Goal: Task Accomplishment & Management: Use online tool/utility

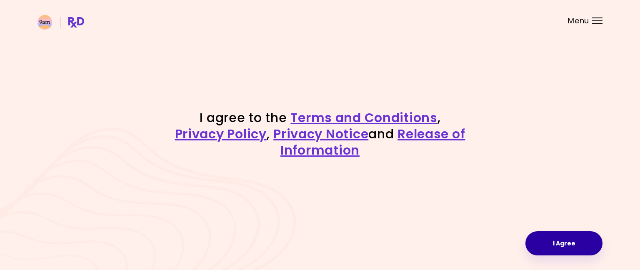
click at [547, 238] on button "I Agree" at bounding box center [564, 243] width 77 height 24
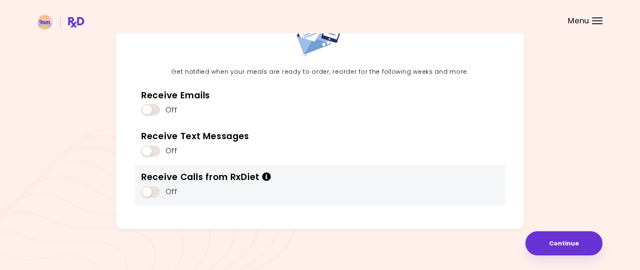
scroll to position [78, 0]
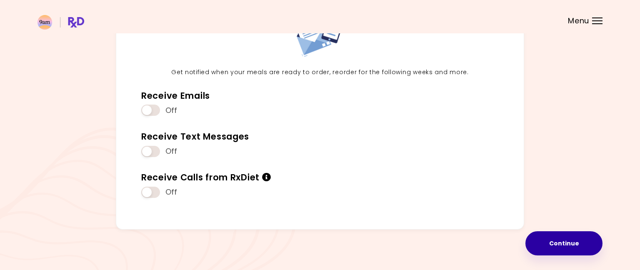
click at [548, 236] on button "Continue" at bounding box center [564, 243] width 77 height 24
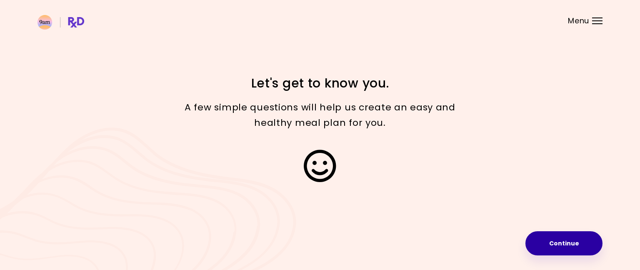
click at [548, 236] on button "Continue" at bounding box center [564, 243] width 77 height 24
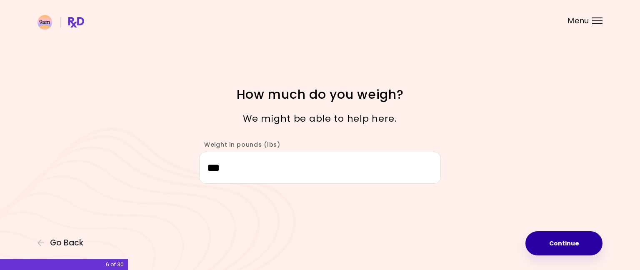
click at [564, 241] on button "Continue" at bounding box center [564, 243] width 77 height 24
select select "****"
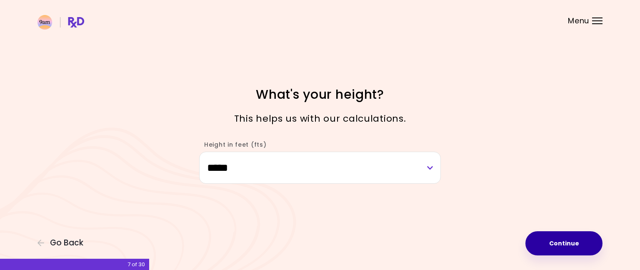
click at [564, 241] on button "Continue" at bounding box center [564, 243] width 77 height 24
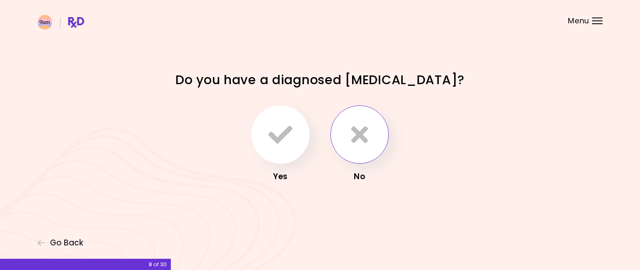
click at [378, 137] on button "button" at bounding box center [360, 134] width 58 height 58
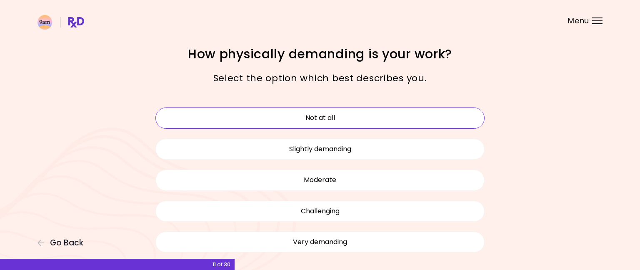
click at [343, 120] on button "Not at all" at bounding box center [319, 118] width 329 height 21
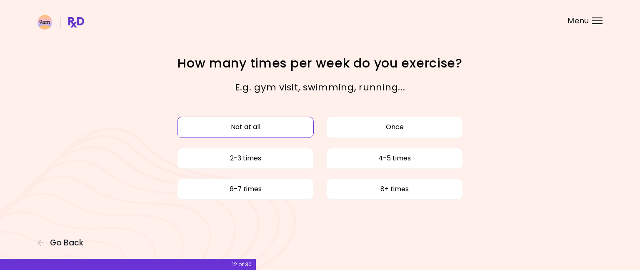
click at [266, 125] on button "Not at all" at bounding box center [245, 127] width 137 height 21
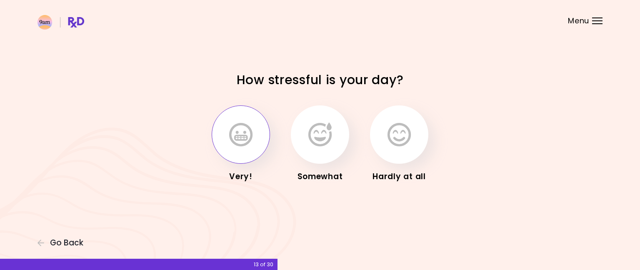
click at [255, 128] on button "button" at bounding box center [241, 134] width 58 height 58
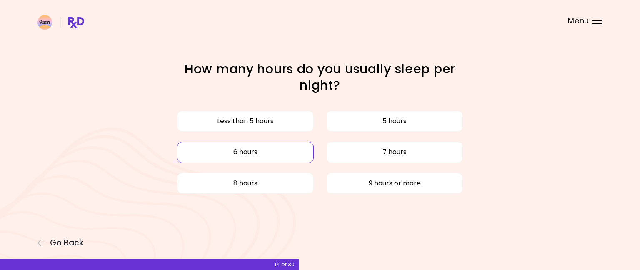
click at [263, 152] on button "6 hours" at bounding box center [245, 152] width 137 height 21
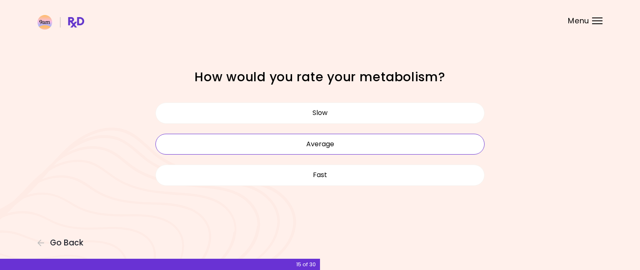
click at [263, 152] on button "Average" at bounding box center [319, 144] width 329 height 21
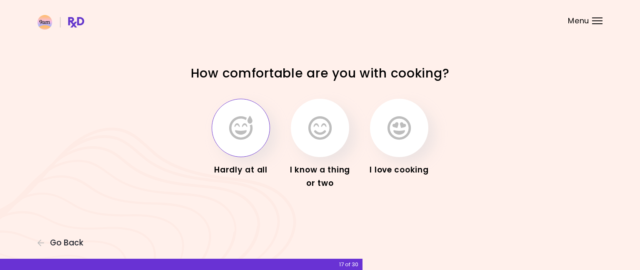
click at [245, 138] on icon "button" at bounding box center [240, 128] width 23 height 24
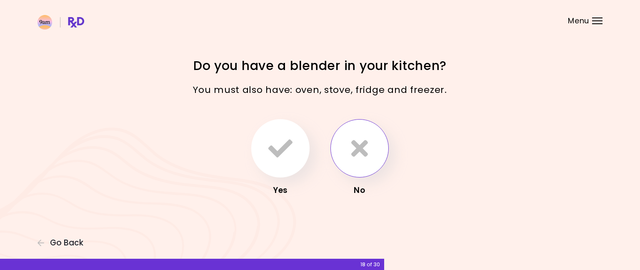
click at [376, 142] on button "button" at bounding box center [360, 148] width 58 height 58
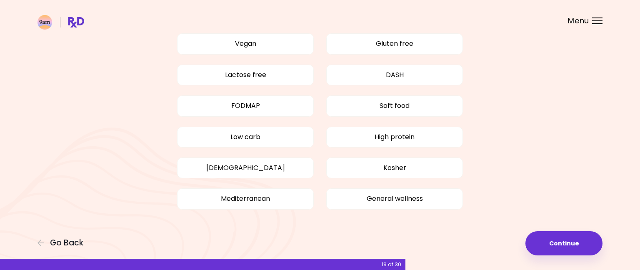
scroll to position [77, 0]
click at [558, 237] on button "Continue" at bounding box center [564, 243] width 77 height 24
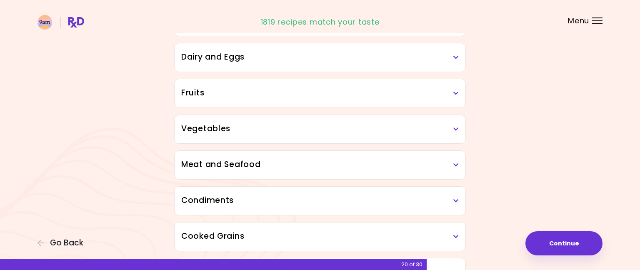
scroll to position [118, 0]
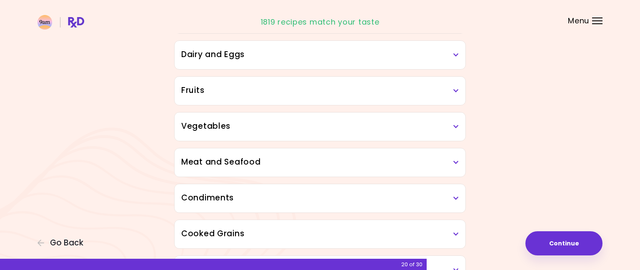
click at [261, 126] on h3 "Vegetables" at bounding box center [320, 126] width 278 height 12
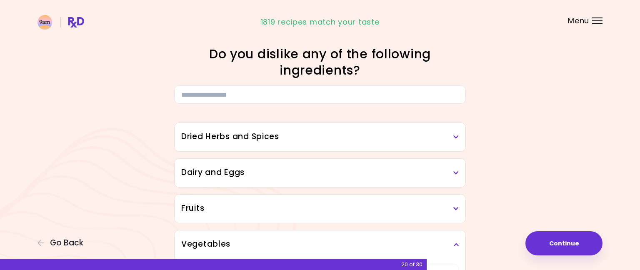
scroll to position [0, 0]
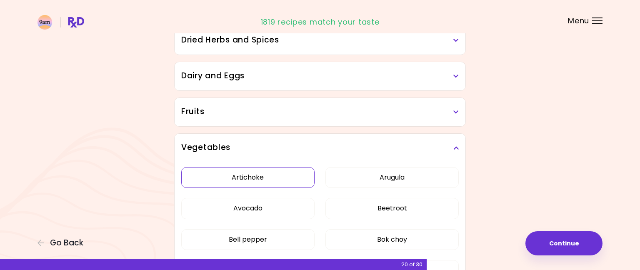
click at [250, 177] on button "Artichoke" at bounding box center [247, 177] width 133 height 21
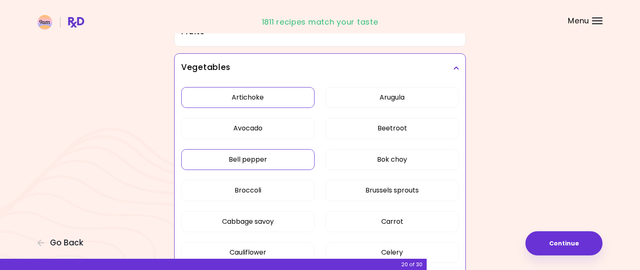
scroll to position [178, 0]
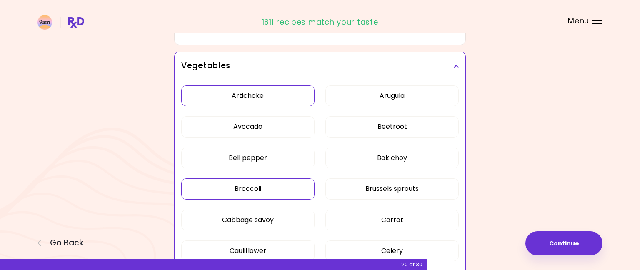
click at [255, 196] on button "Broccoli" at bounding box center [247, 188] width 133 height 21
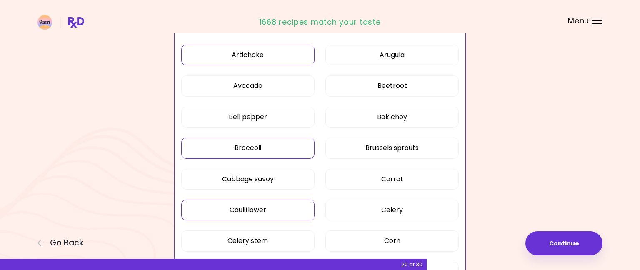
click at [258, 209] on button "Cauliflower" at bounding box center [247, 210] width 133 height 21
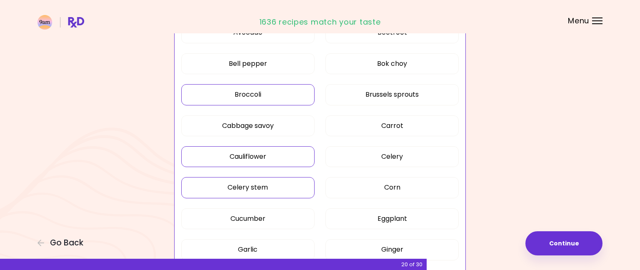
scroll to position [275, 0]
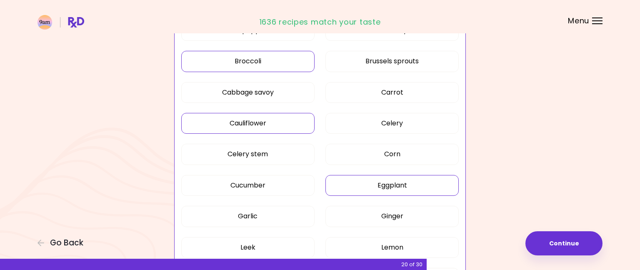
click at [376, 187] on button "Eggplant" at bounding box center [392, 185] width 133 height 21
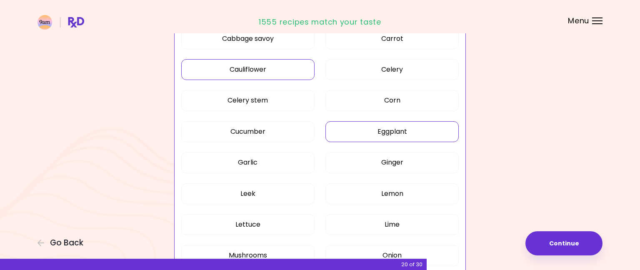
scroll to position [363, 0]
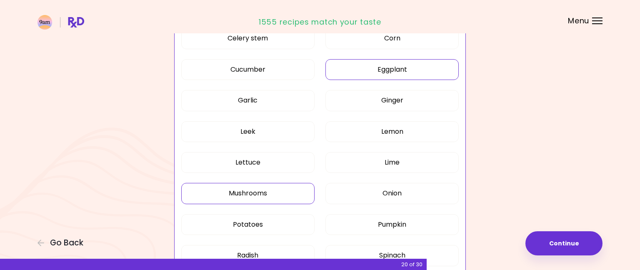
click at [284, 192] on button "Mushrooms" at bounding box center [247, 193] width 133 height 21
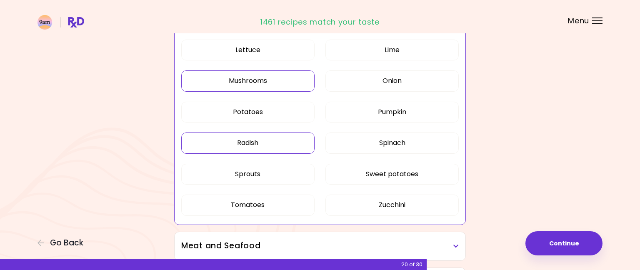
scroll to position [539, 0]
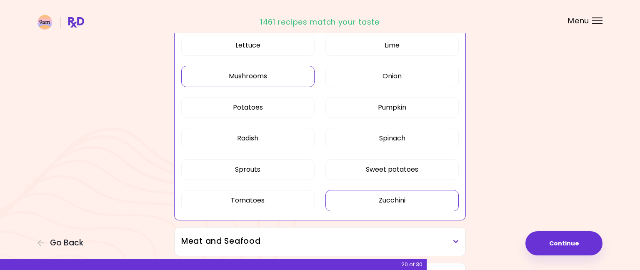
click at [400, 202] on button "Zucchini" at bounding box center [392, 200] width 133 height 21
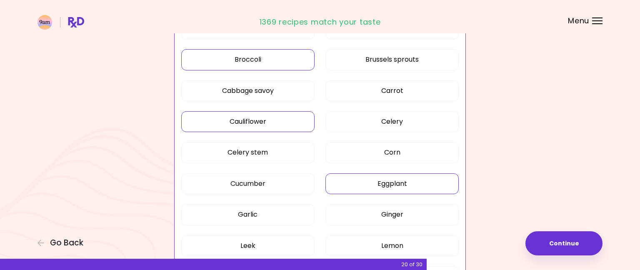
scroll to position [307, 0]
click at [405, 90] on button "Carrot" at bounding box center [392, 91] width 133 height 21
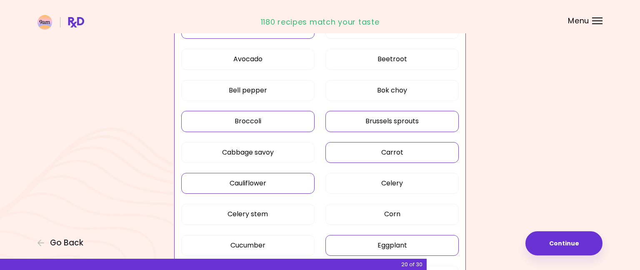
click at [391, 118] on button "Brussels sprouts" at bounding box center [392, 121] width 133 height 21
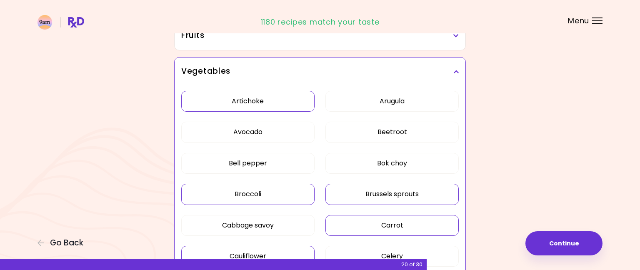
scroll to position [167, 0]
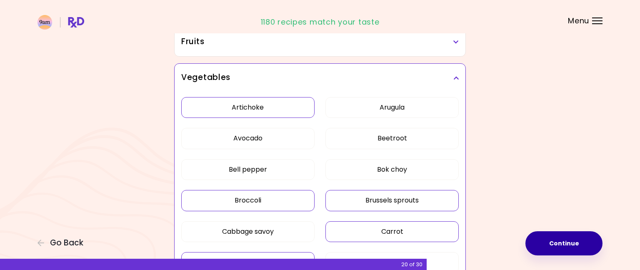
click at [563, 246] on button "Continue" at bounding box center [564, 243] width 77 height 24
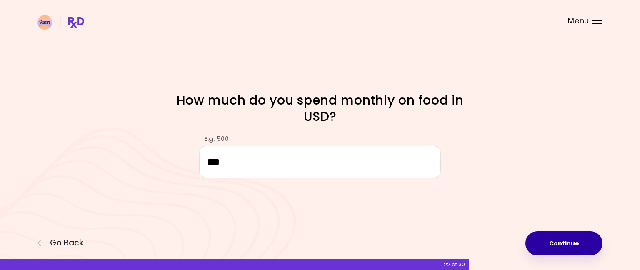
type input "***"
click at [568, 243] on button "Continue" at bounding box center [564, 243] width 77 height 24
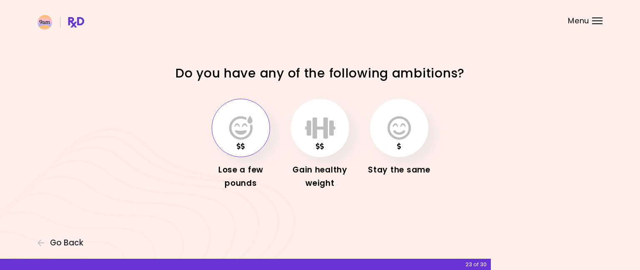
click at [239, 130] on icon "button" at bounding box center [240, 128] width 23 height 24
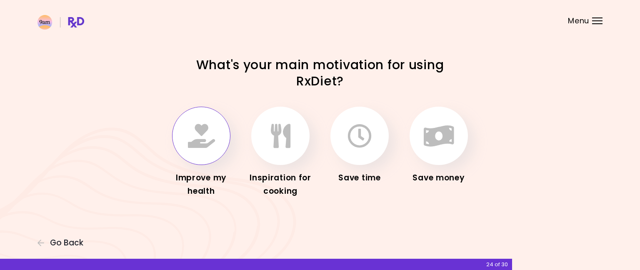
click at [210, 137] on icon "button" at bounding box center [201, 136] width 27 height 24
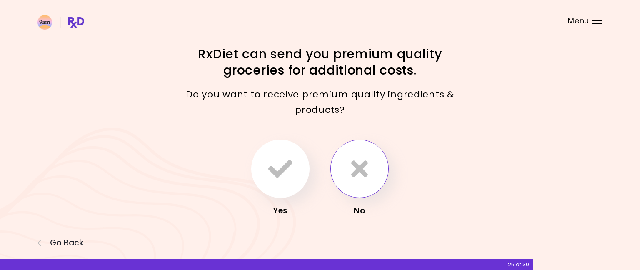
click at [384, 170] on button "button" at bounding box center [360, 169] width 58 height 58
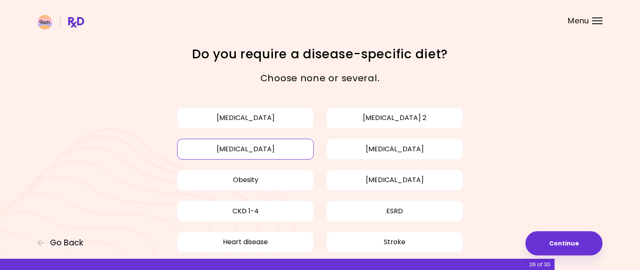
click at [269, 149] on button "[MEDICAL_DATA]" at bounding box center [245, 149] width 137 height 21
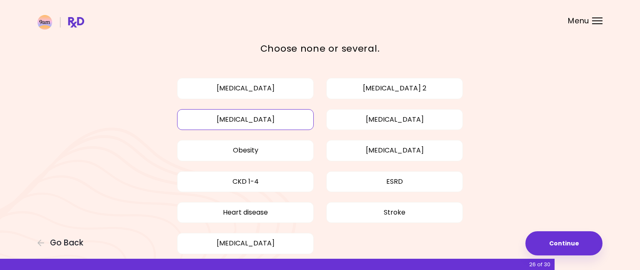
scroll to position [31, 0]
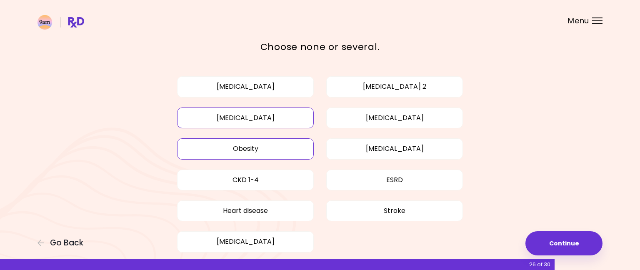
click at [278, 143] on button "Obesity" at bounding box center [245, 148] width 137 height 21
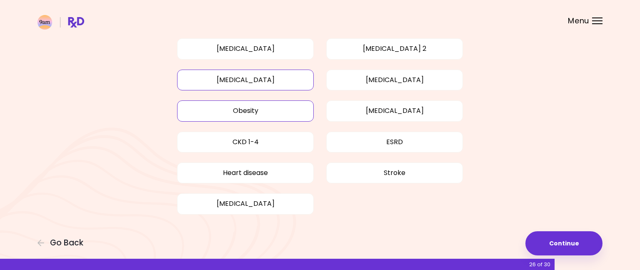
scroll to position [74, 0]
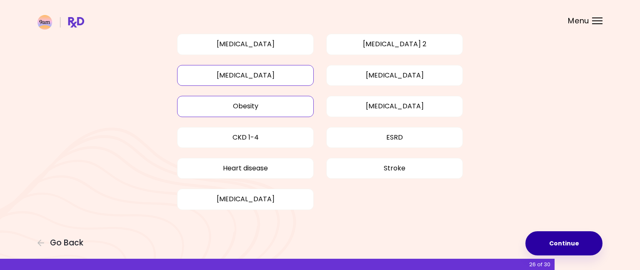
click at [559, 242] on button "Continue" at bounding box center [564, 243] width 77 height 24
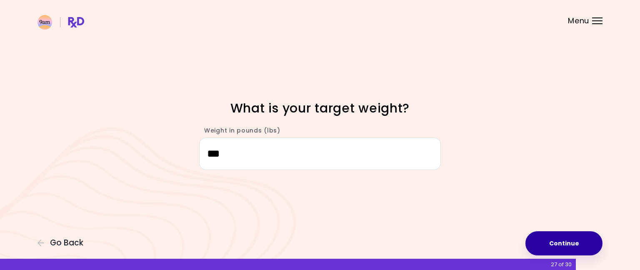
type input "***"
click at [563, 240] on button "Continue" at bounding box center [564, 243] width 77 height 24
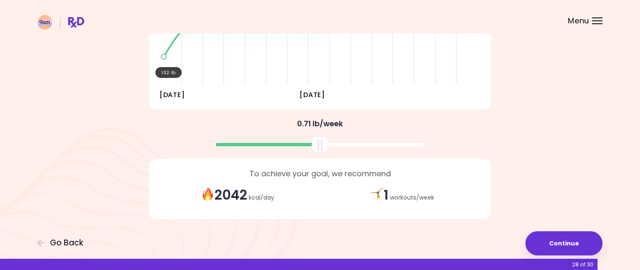
scroll to position [160, 0]
click at [558, 238] on button "Continue" at bounding box center [564, 243] width 77 height 24
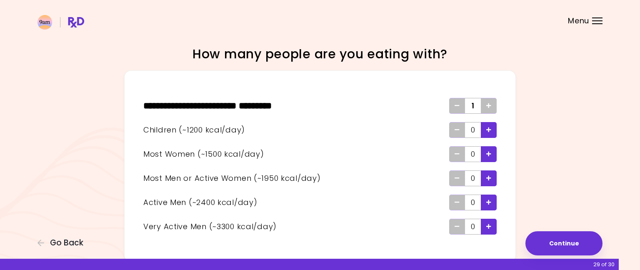
click at [483, 131] on div "Add - Child" at bounding box center [489, 130] width 16 height 16
click at [488, 149] on span "Add - Woman" at bounding box center [488, 154] width 5 height 13
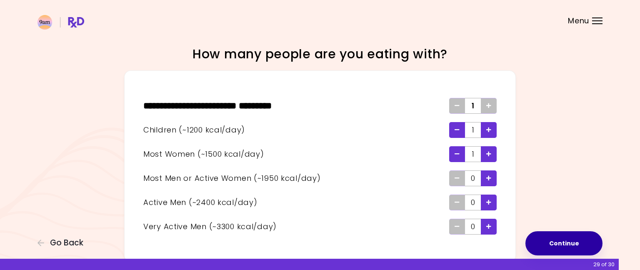
click at [559, 242] on button "Continue" at bounding box center [564, 243] width 77 height 24
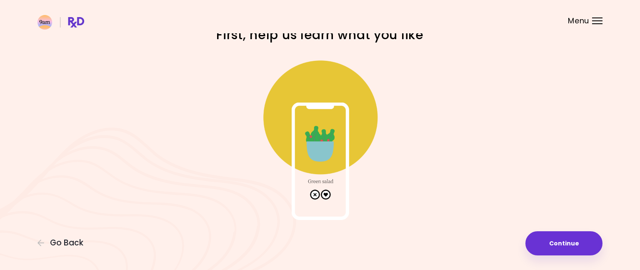
scroll to position [19, 0]
click at [327, 195] on img at bounding box center [320, 137] width 167 height 167
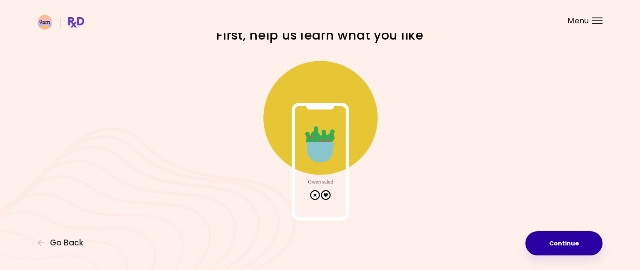
click at [546, 243] on button "Continue" at bounding box center [564, 243] width 77 height 24
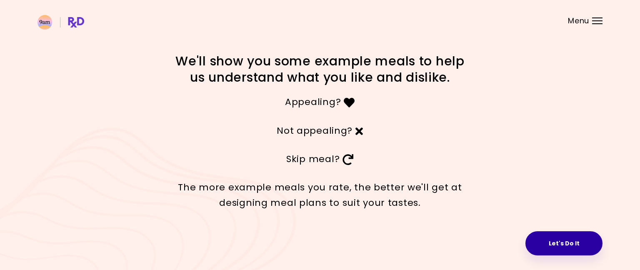
click at [565, 236] on button "Let's Do It" at bounding box center [564, 243] width 77 height 24
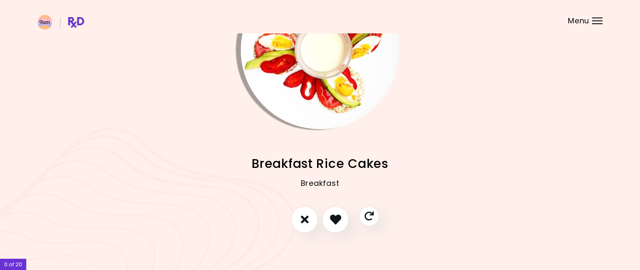
scroll to position [68, 0]
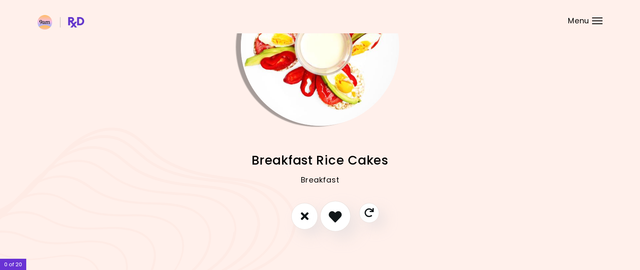
click at [334, 218] on icon "I like this recipe" at bounding box center [335, 216] width 13 height 13
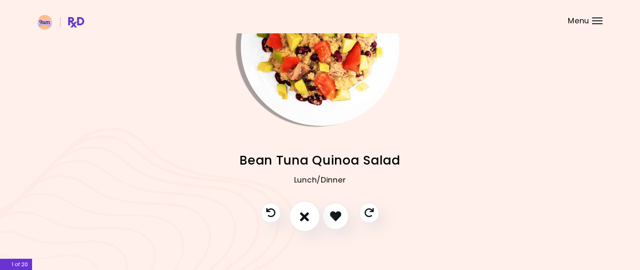
click at [305, 217] on icon "I don't like this recipe" at bounding box center [304, 216] width 9 height 13
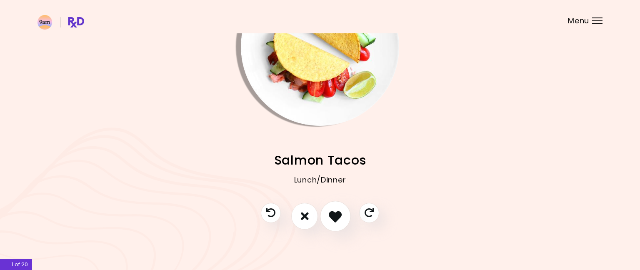
click at [331, 217] on icon "I like this recipe" at bounding box center [335, 216] width 13 height 13
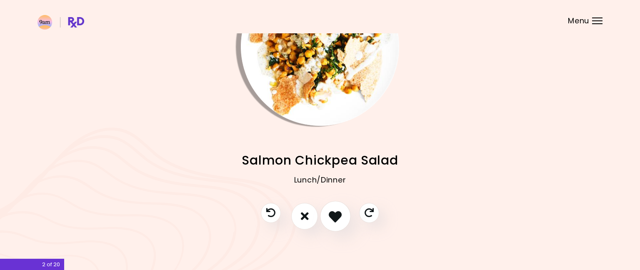
click at [331, 217] on icon "I like this recipe" at bounding box center [335, 216] width 13 height 13
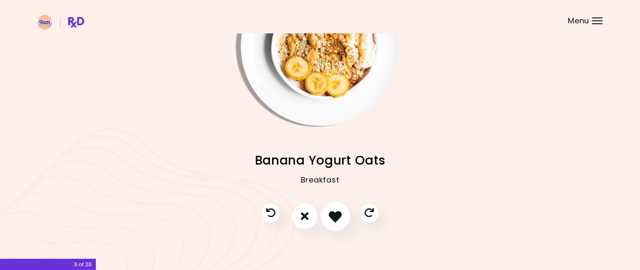
click at [331, 217] on icon "I like this recipe" at bounding box center [335, 216] width 13 height 13
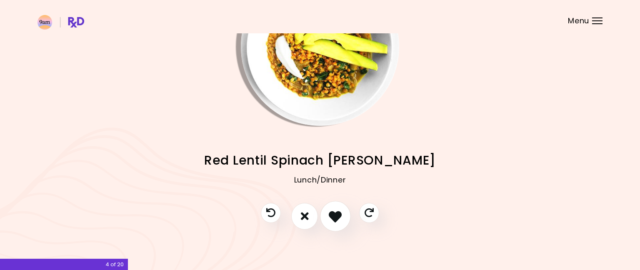
click at [331, 217] on icon "I like this recipe" at bounding box center [335, 216] width 13 height 13
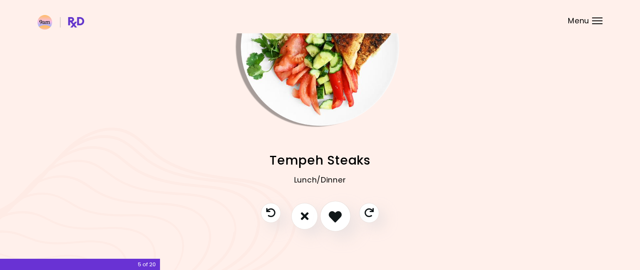
click at [331, 217] on icon "I like this recipe" at bounding box center [335, 216] width 13 height 13
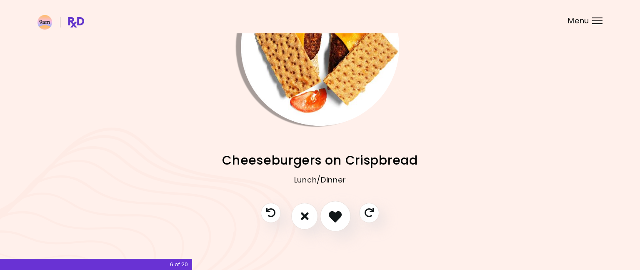
click at [331, 217] on icon "I like this recipe" at bounding box center [335, 216] width 13 height 13
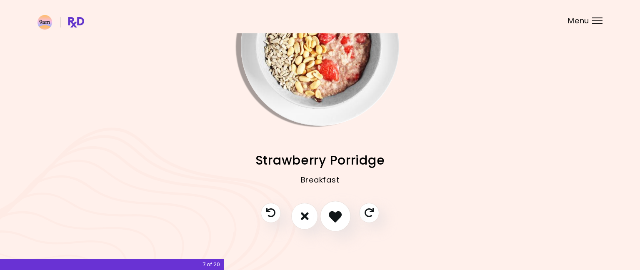
click at [331, 217] on icon "I like this recipe" at bounding box center [335, 216] width 13 height 13
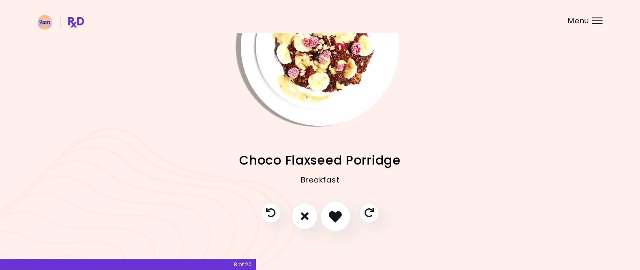
click at [331, 217] on icon "I like this recipe" at bounding box center [335, 216] width 13 height 13
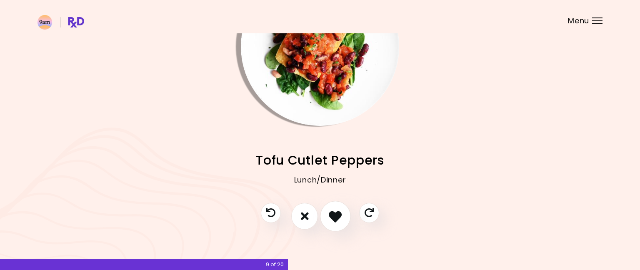
click at [331, 217] on icon "I like this recipe" at bounding box center [335, 216] width 13 height 13
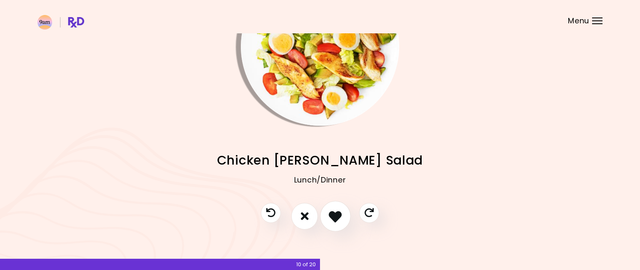
click at [331, 217] on icon "I like this recipe" at bounding box center [335, 216] width 13 height 13
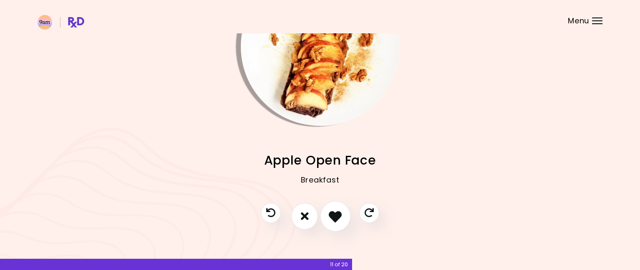
click at [331, 217] on icon "I like this recipe" at bounding box center [335, 216] width 13 height 13
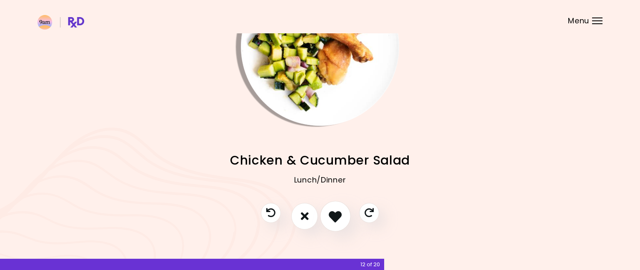
click at [331, 217] on icon "I like this recipe" at bounding box center [335, 216] width 13 height 13
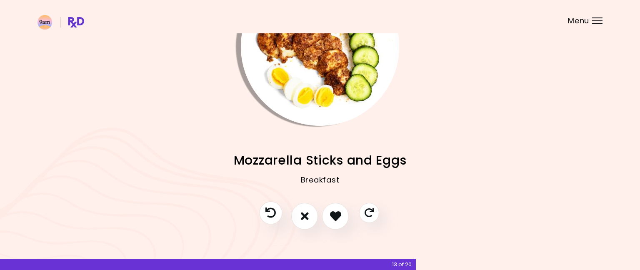
click at [275, 213] on icon "Previous recipe" at bounding box center [271, 213] width 10 height 10
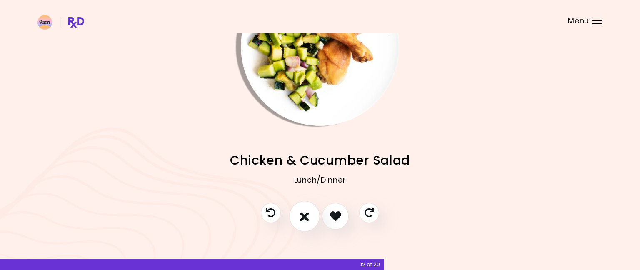
click at [306, 216] on icon "I don't like this recipe" at bounding box center [304, 216] width 9 height 13
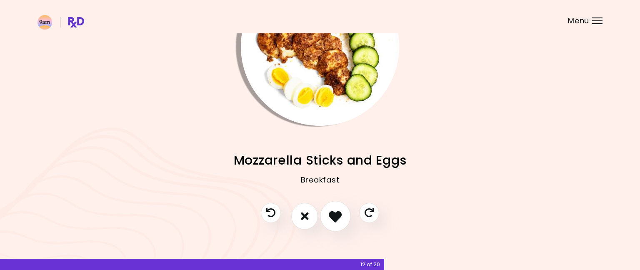
click at [336, 215] on icon "I like this recipe" at bounding box center [335, 216] width 13 height 13
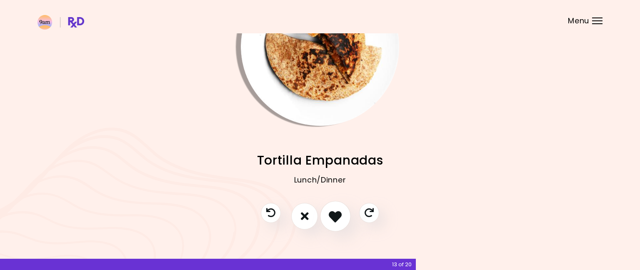
click at [336, 215] on icon "I like this recipe" at bounding box center [335, 216] width 13 height 13
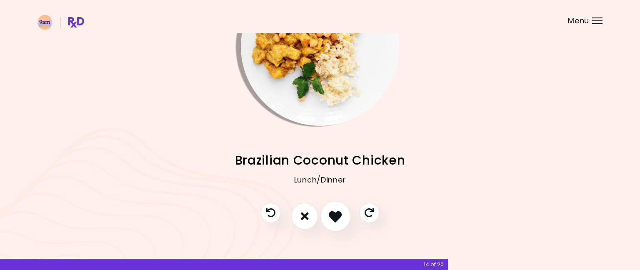
click at [336, 215] on icon "I like this recipe" at bounding box center [335, 216] width 13 height 13
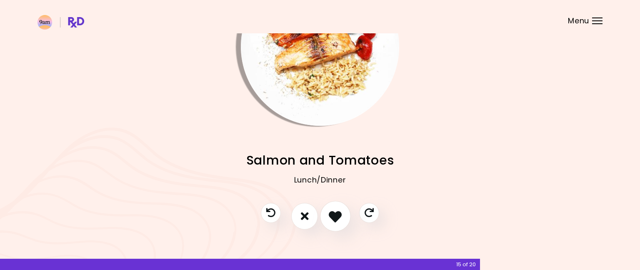
click at [336, 215] on icon "I like this recipe" at bounding box center [335, 216] width 13 height 13
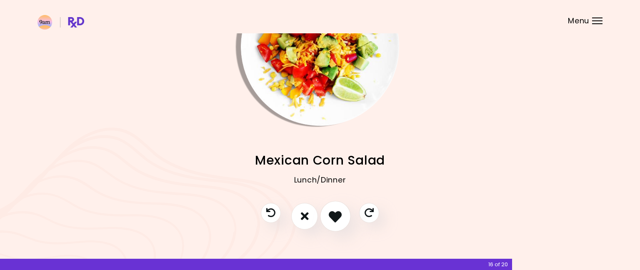
click at [336, 215] on icon "I like this recipe" at bounding box center [335, 216] width 13 height 13
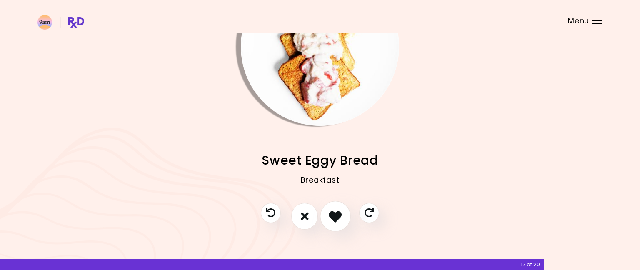
click at [336, 215] on icon "I like this recipe" at bounding box center [335, 216] width 13 height 13
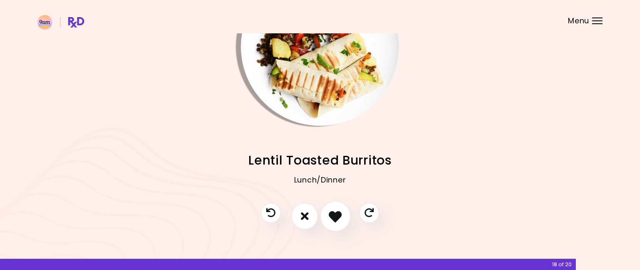
click at [336, 215] on icon "I like this recipe" at bounding box center [335, 216] width 13 height 13
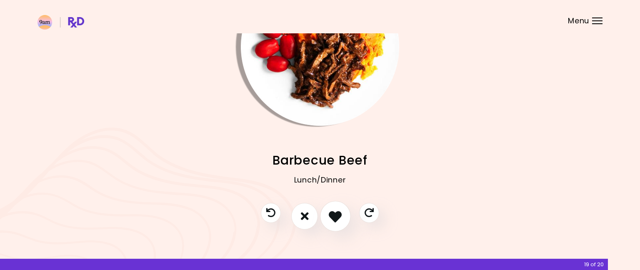
click at [336, 215] on icon "I like this recipe" at bounding box center [335, 216] width 13 height 13
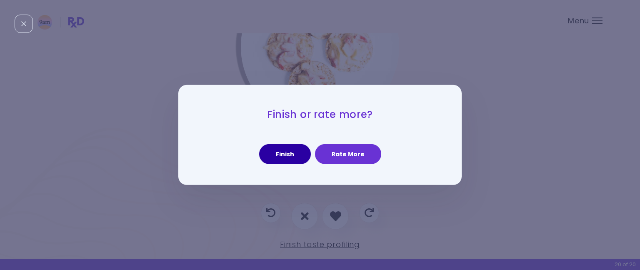
click at [293, 153] on button "Finish" at bounding box center [285, 154] width 52 height 20
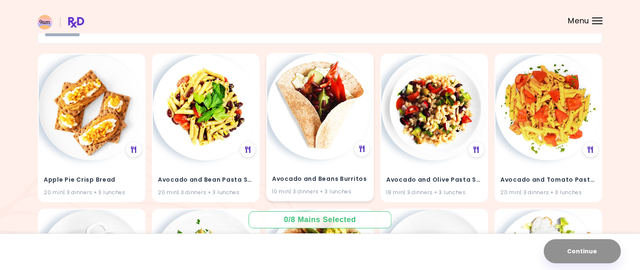
scroll to position [73, 0]
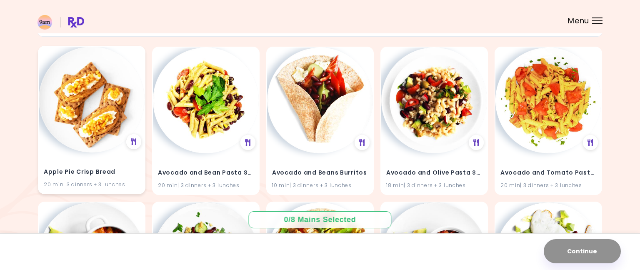
click at [114, 110] on img at bounding box center [92, 100] width 106 height 106
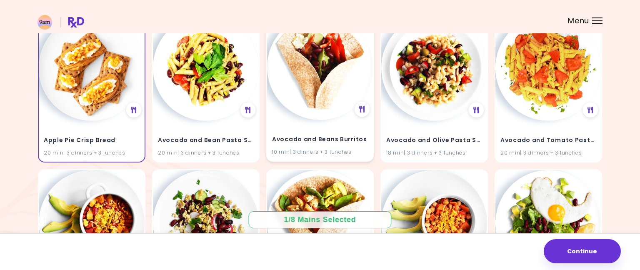
scroll to position [107, 0]
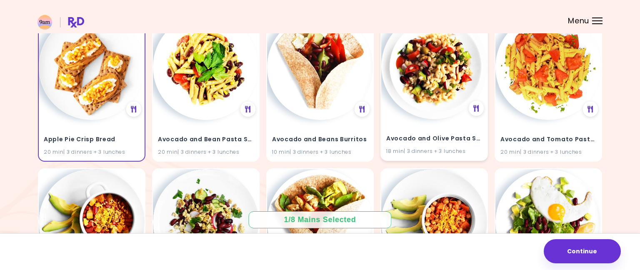
click at [428, 75] on img at bounding box center [434, 66] width 106 height 106
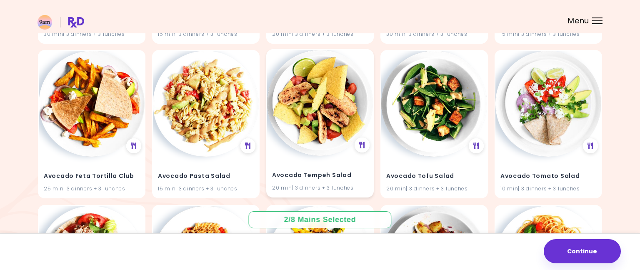
scroll to position [381, 0]
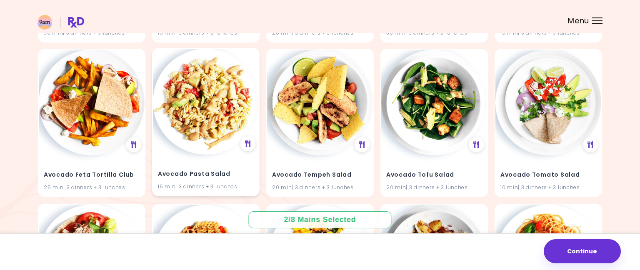
click at [214, 101] on img at bounding box center [206, 102] width 106 height 106
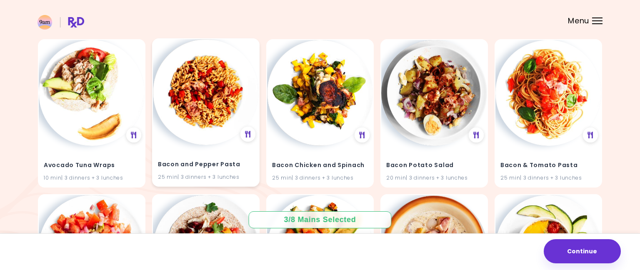
scroll to position [545, 0]
click at [191, 105] on img at bounding box center [206, 93] width 106 height 106
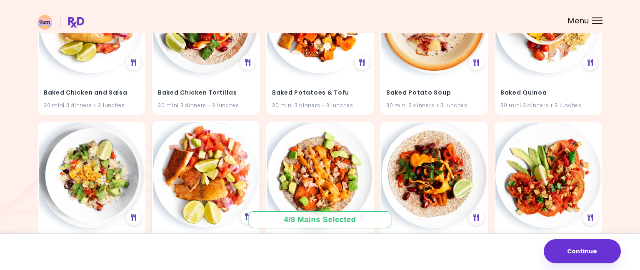
scroll to position [767, 0]
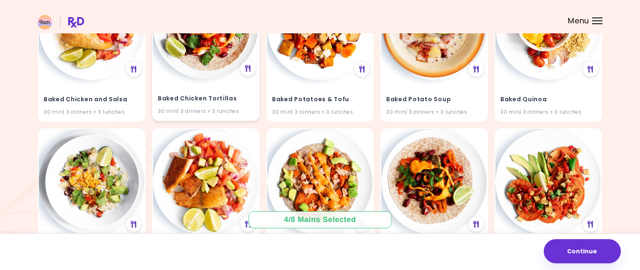
click at [206, 88] on div "Baked Chicken Tortillas 30 min | 3 dinners + 3 lunches" at bounding box center [206, 99] width 106 height 41
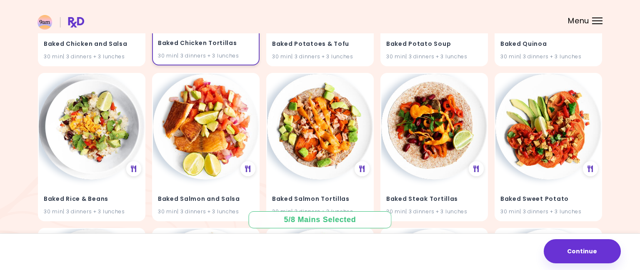
scroll to position [825, 0]
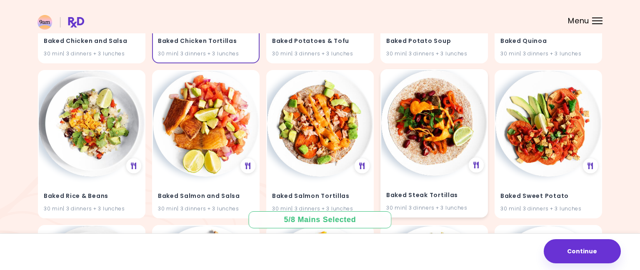
click at [434, 135] on img at bounding box center [434, 123] width 106 height 106
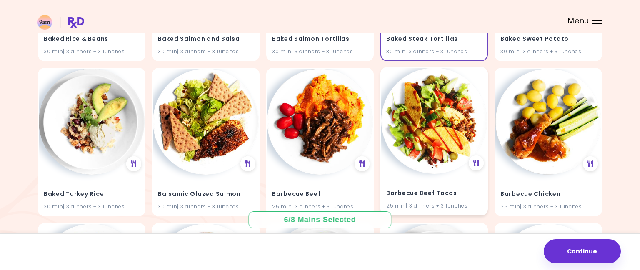
scroll to position [990, 0]
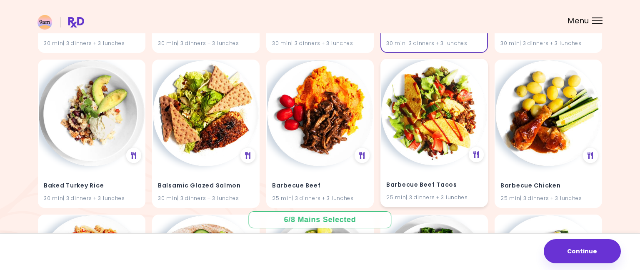
click at [434, 135] on img at bounding box center [434, 113] width 106 height 106
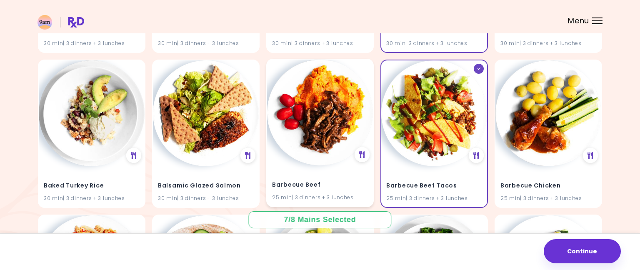
click at [319, 124] on img at bounding box center [320, 113] width 106 height 106
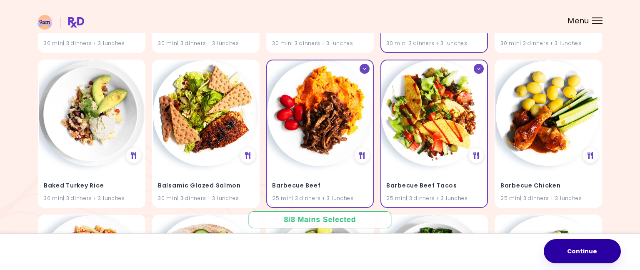
click at [576, 243] on button "Continue" at bounding box center [582, 251] width 77 height 24
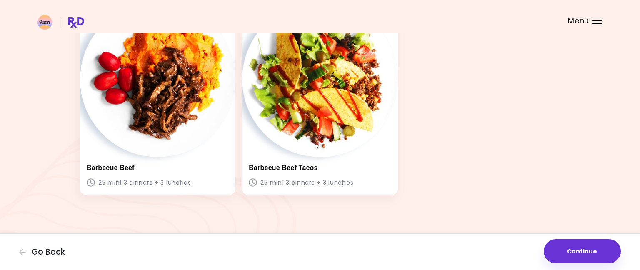
scroll to position [478, 0]
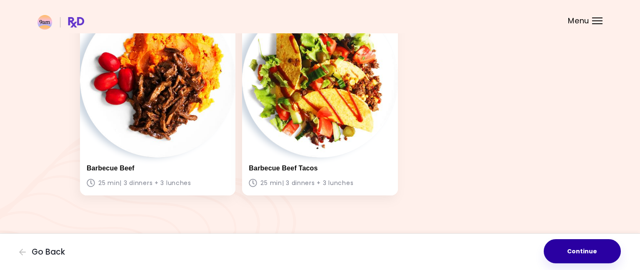
click at [595, 261] on button "Continue" at bounding box center [582, 251] width 77 height 24
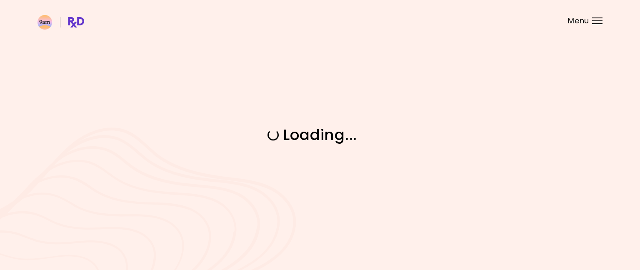
scroll to position [0, 0]
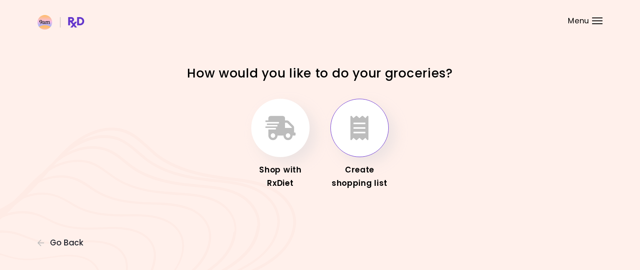
click at [368, 129] on icon "button" at bounding box center [360, 128] width 18 height 24
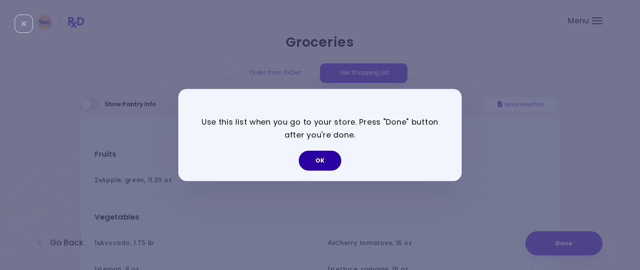
click at [311, 159] on button "OK" at bounding box center [320, 161] width 43 height 20
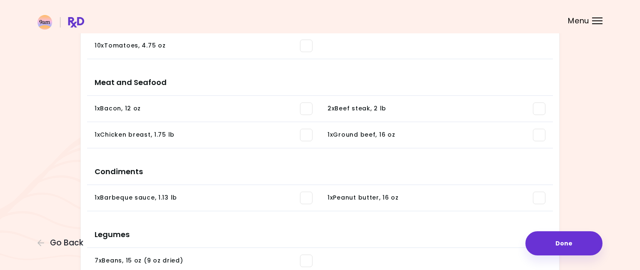
scroll to position [344, 0]
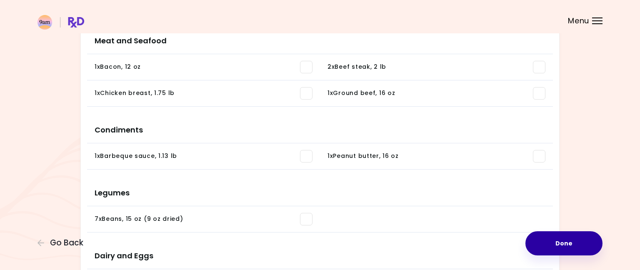
click at [561, 239] on button "Done" at bounding box center [564, 243] width 77 height 24
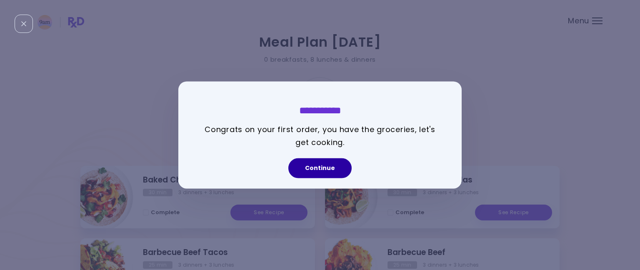
click at [321, 169] on button "Continue" at bounding box center [319, 168] width 63 height 20
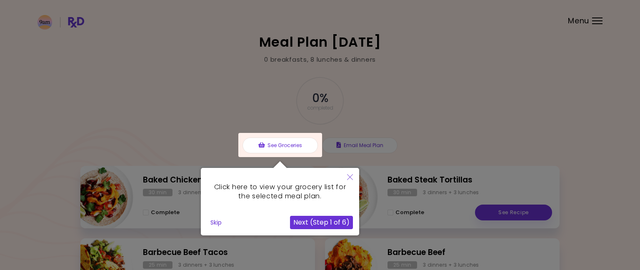
click at [326, 221] on button "Next (Step 1 of 6)" at bounding box center [321, 222] width 63 height 13
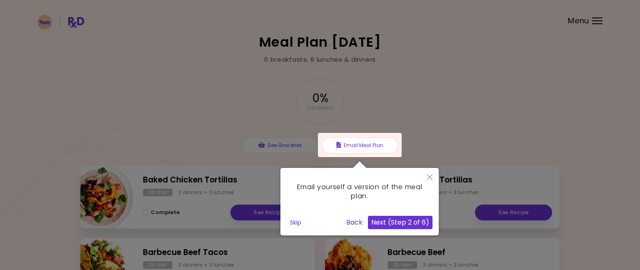
click at [387, 223] on button "Next (Step 2 of 6)" at bounding box center [400, 222] width 65 height 13
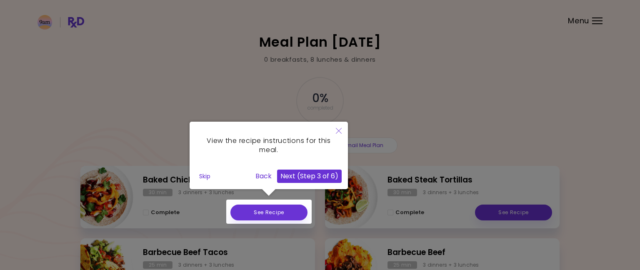
click at [320, 180] on button "Next (Step 3 of 6)" at bounding box center [309, 176] width 65 height 13
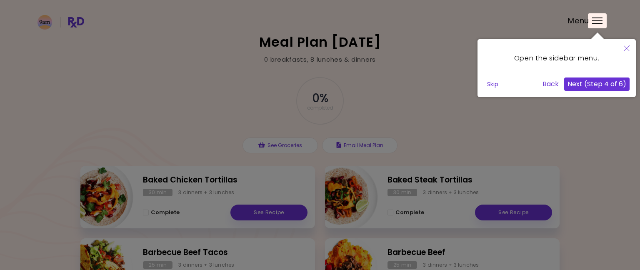
click at [596, 82] on button "Next (Step 4 of 6)" at bounding box center [596, 84] width 65 height 13
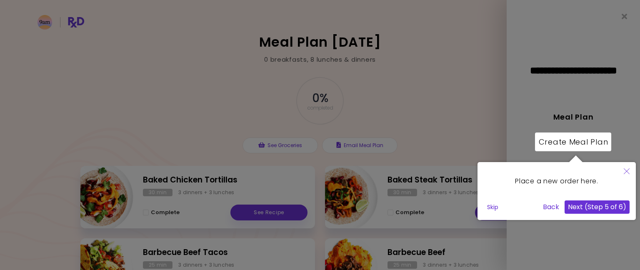
click at [589, 205] on button "Next (Step 5 of 6)" at bounding box center [597, 206] width 65 height 13
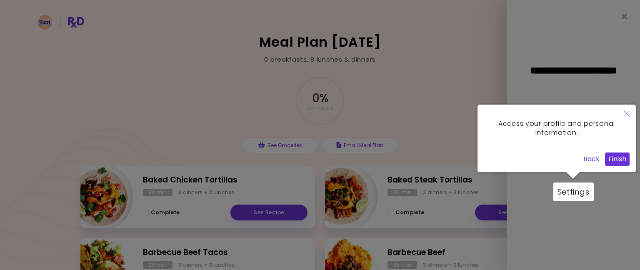
click at [619, 157] on button "Finish" at bounding box center [617, 159] width 25 height 13
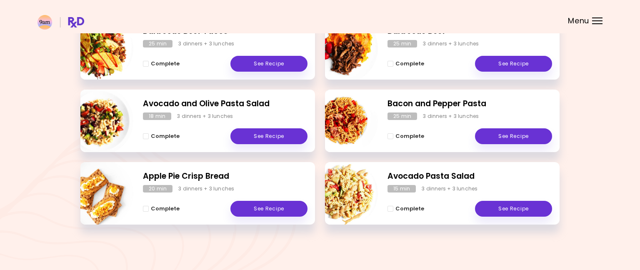
scroll to position [221, 0]
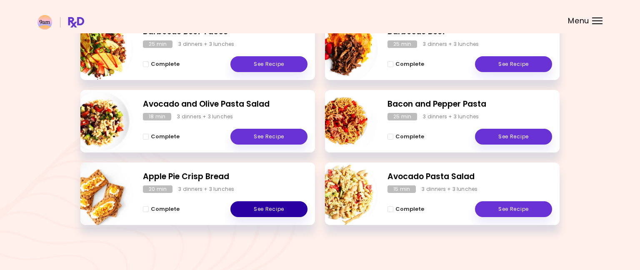
click at [261, 207] on link "See Recipe" at bounding box center [269, 209] width 77 height 16
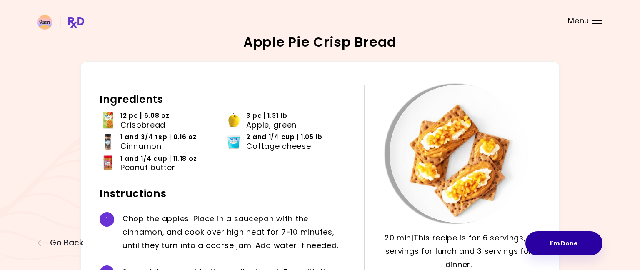
click at [559, 238] on button "I'm Done" at bounding box center [564, 243] width 77 height 24
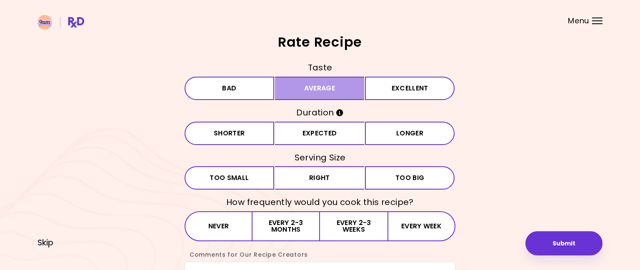
click at [311, 90] on button "Average" at bounding box center [320, 88] width 90 height 23
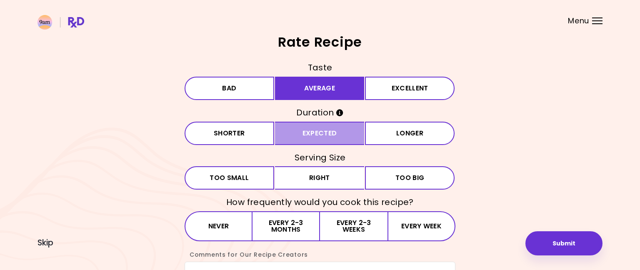
click at [313, 134] on button "Expected" at bounding box center [320, 133] width 90 height 23
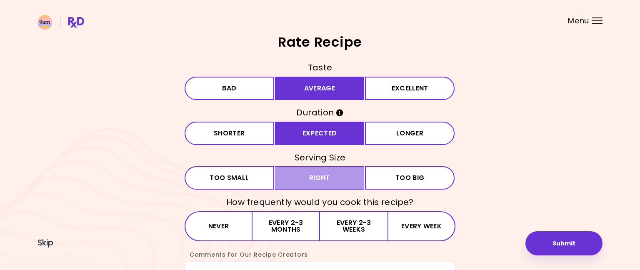
click at [311, 177] on button "Right" at bounding box center [320, 177] width 90 height 23
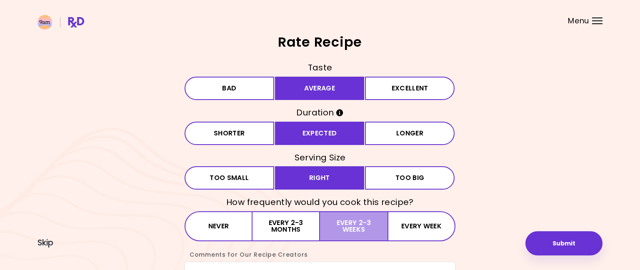
click at [351, 226] on button "Every 2-3 weeks" at bounding box center [354, 226] width 68 height 30
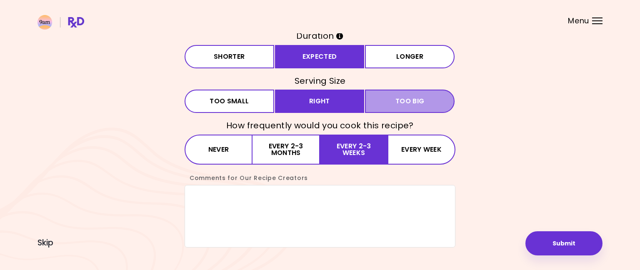
scroll to position [78, 0]
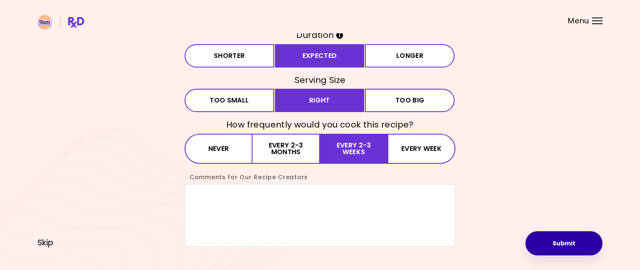
click at [567, 245] on button "Submit" at bounding box center [564, 243] width 77 height 24
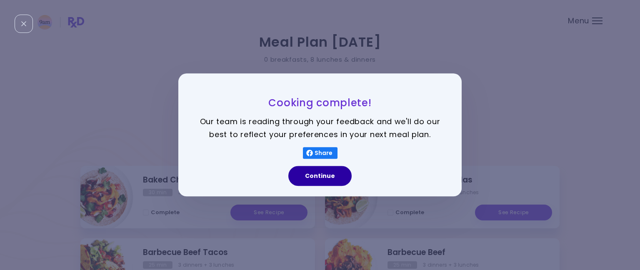
click at [323, 173] on button "Continue" at bounding box center [319, 176] width 63 height 20
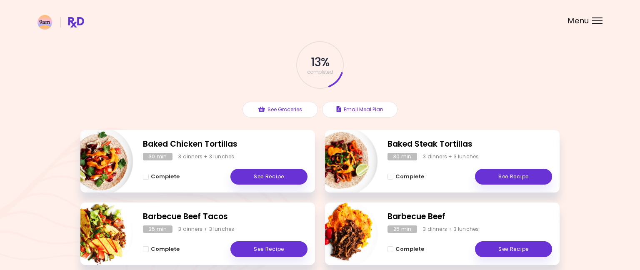
scroll to position [36, 0]
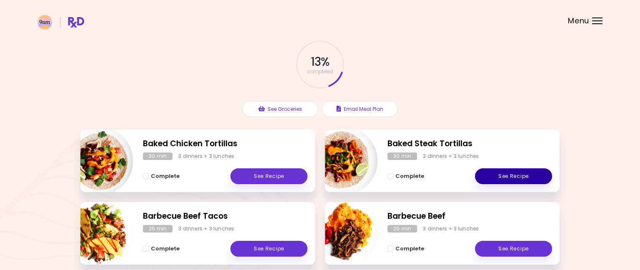
click at [508, 173] on link "See Recipe" at bounding box center [513, 176] width 77 height 16
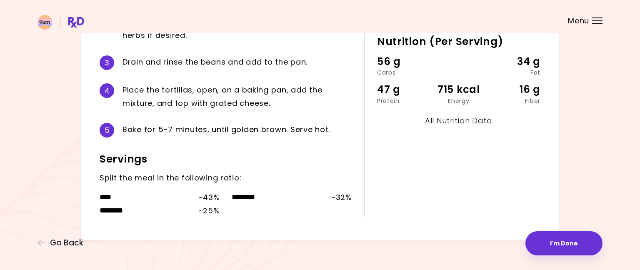
scroll to position [272, 0]
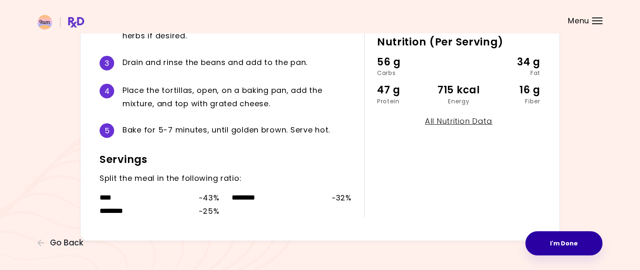
click at [555, 240] on button "I'm Done" at bounding box center [564, 243] width 77 height 24
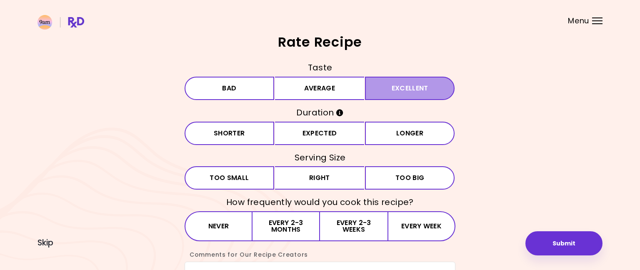
click at [398, 89] on button "Excellent" at bounding box center [410, 88] width 90 height 23
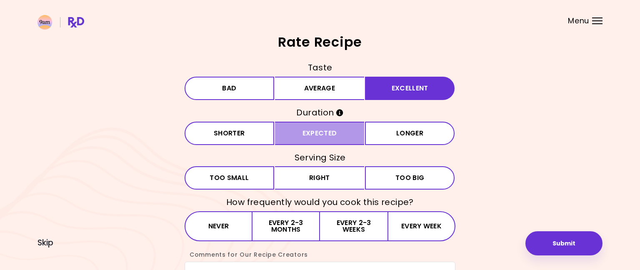
click at [350, 131] on button "Expected" at bounding box center [320, 133] width 90 height 23
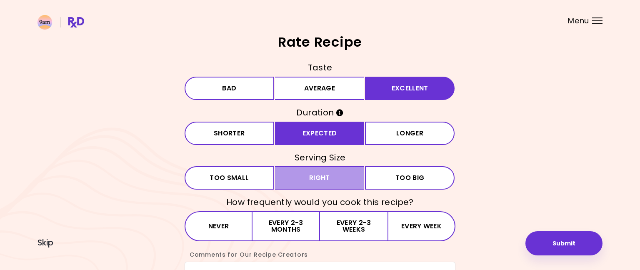
click at [325, 178] on button "Right" at bounding box center [320, 177] width 90 height 23
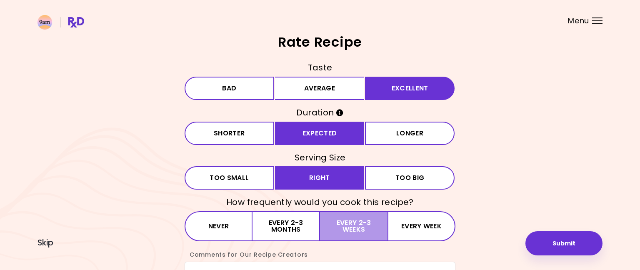
click at [361, 229] on button "Every 2-3 weeks" at bounding box center [354, 226] width 68 height 30
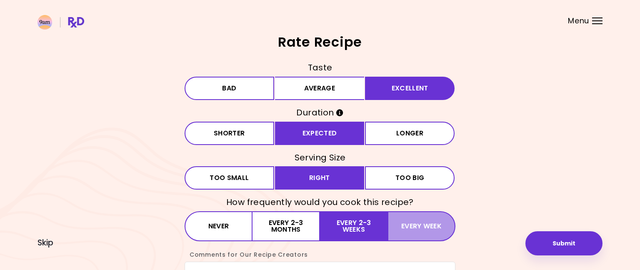
click at [419, 230] on button "Every week" at bounding box center [422, 226] width 68 height 30
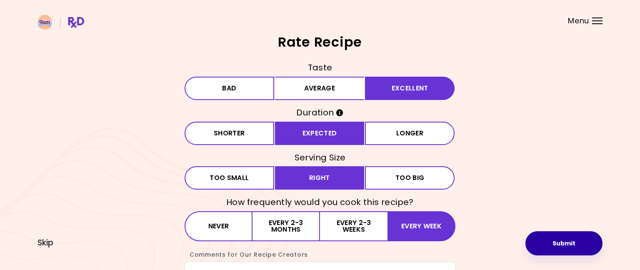
click at [553, 247] on button "Submit" at bounding box center [564, 243] width 77 height 24
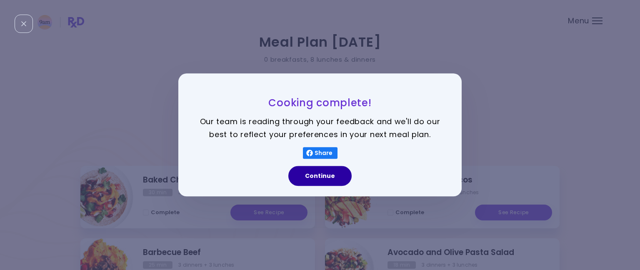
click at [310, 180] on button "Continue" at bounding box center [319, 176] width 63 height 20
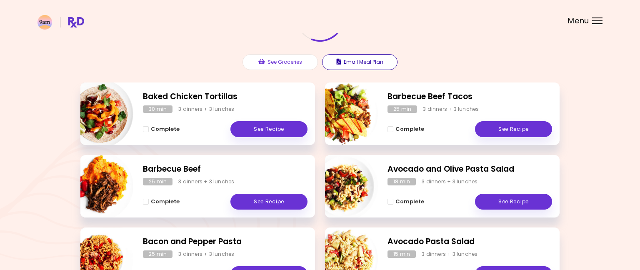
scroll to position [90, 0]
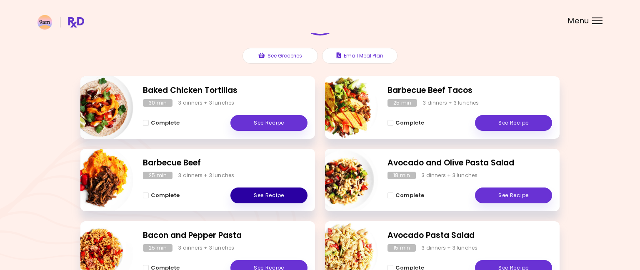
click at [263, 195] on link "See Recipe" at bounding box center [269, 196] width 77 height 16
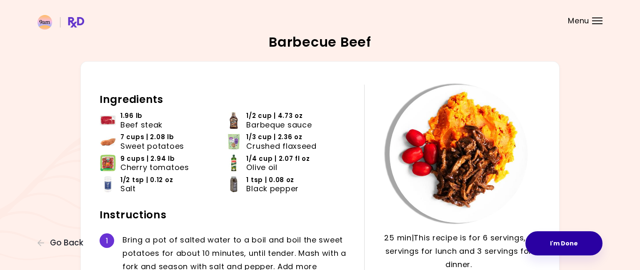
click at [561, 246] on button "I'm Done" at bounding box center [564, 243] width 77 height 24
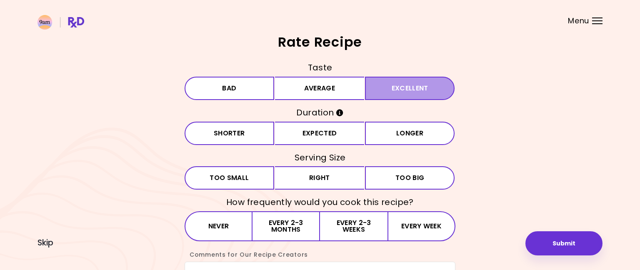
click at [421, 89] on button "Excellent" at bounding box center [410, 88] width 90 height 23
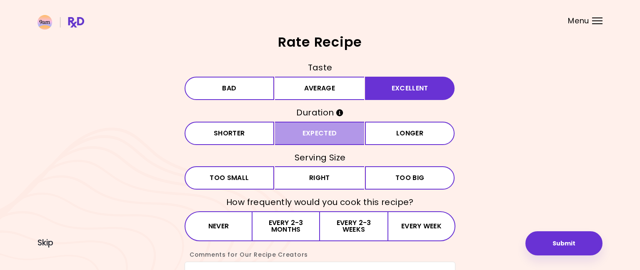
click at [330, 133] on button "Expected" at bounding box center [320, 133] width 90 height 23
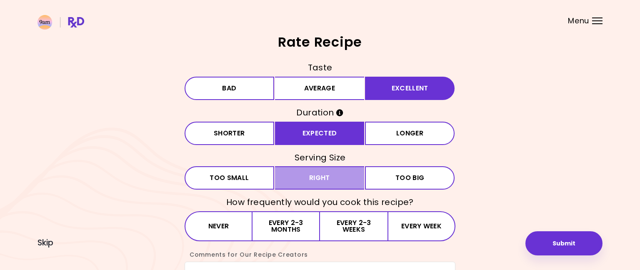
click at [320, 178] on button "Right" at bounding box center [320, 177] width 90 height 23
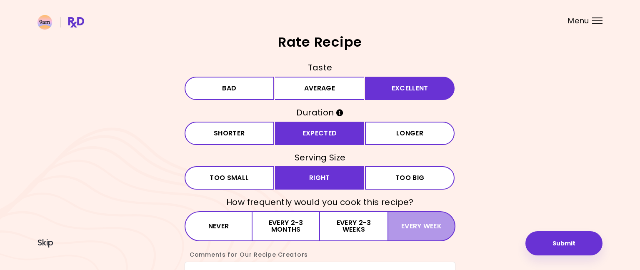
click at [411, 227] on button "Every week" at bounding box center [422, 226] width 68 height 30
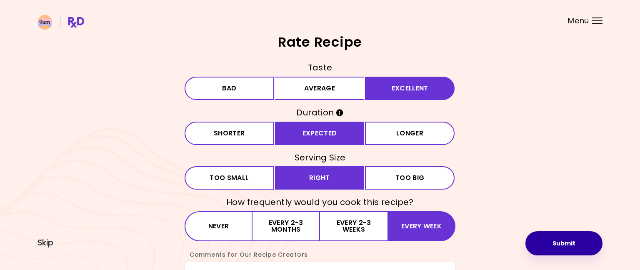
click at [554, 246] on button "Submit" at bounding box center [564, 243] width 77 height 24
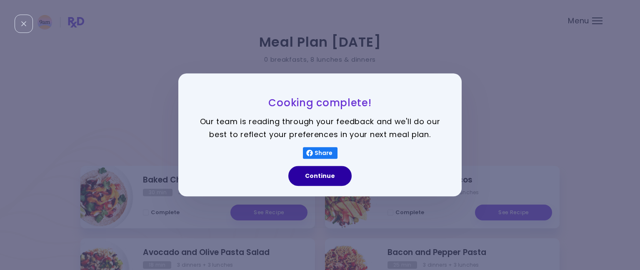
click at [322, 178] on button "Continue" at bounding box center [319, 176] width 63 height 20
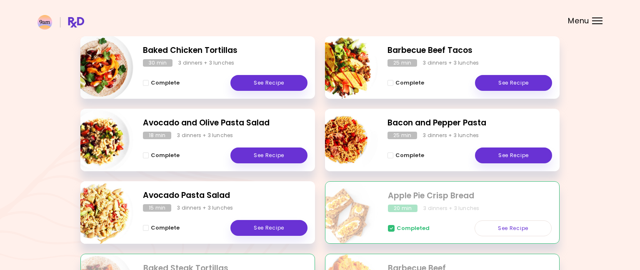
scroll to position [130, 0]
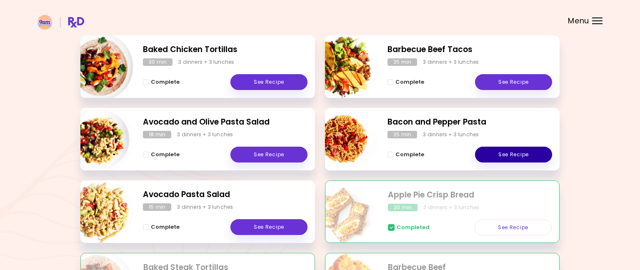
click at [494, 149] on link "See Recipe" at bounding box center [513, 155] width 77 height 16
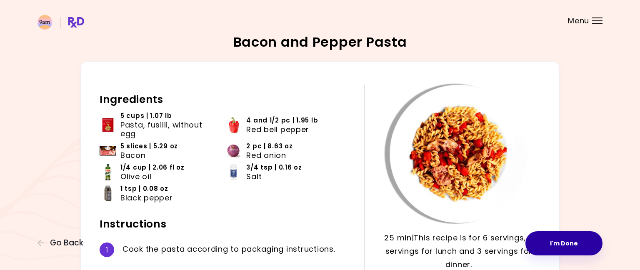
click at [561, 242] on button "I'm Done" at bounding box center [564, 243] width 77 height 24
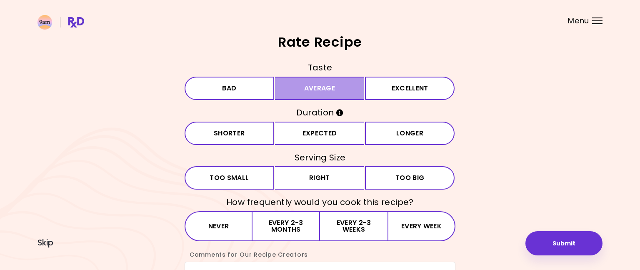
click at [327, 88] on button "Average" at bounding box center [320, 88] width 90 height 23
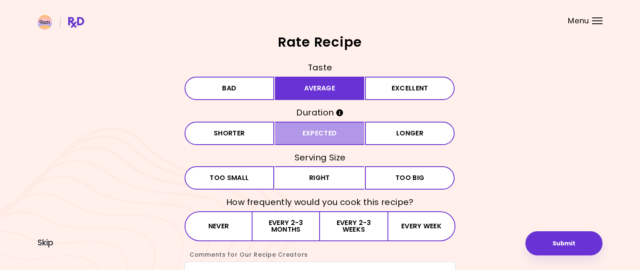
click at [326, 143] on button "Expected" at bounding box center [320, 133] width 90 height 23
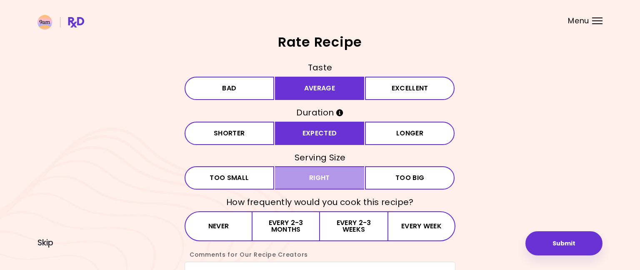
click at [321, 180] on button "Right" at bounding box center [320, 177] width 90 height 23
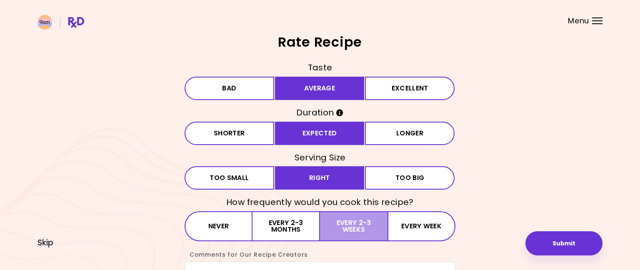
click at [356, 231] on button "Every 2-3 weeks" at bounding box center [354, 226] width 68 height 30
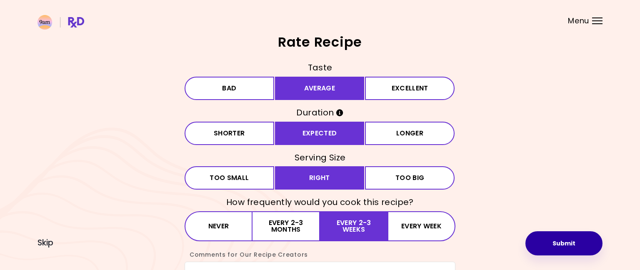
click at [556, 241] on button "Submit" at bounding box center [564, 243] width 77 height 24
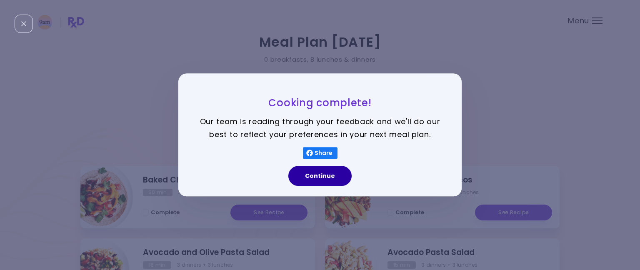
click at [319, 176] on button "Continue" at bounding box center [319, 176] width 63 height 20
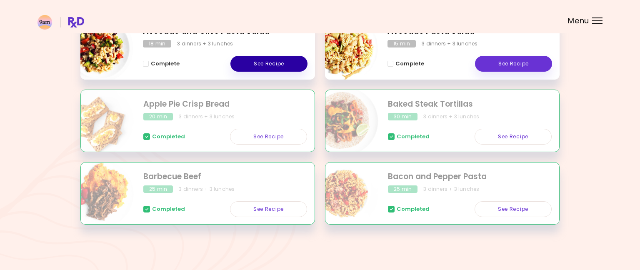
scroll to position [221, 0]
click at [269, 68] on link "See Recipe" at bounding box center [269, 64] width 77 height 16
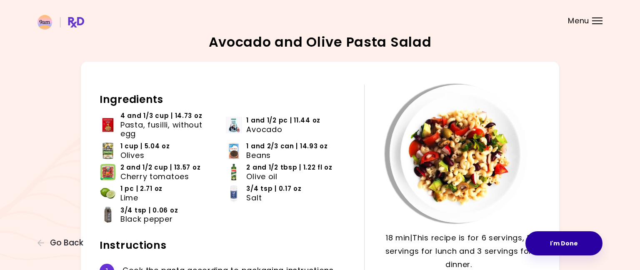
click at [548, 241] on button "I'm Done" at bounding box center [564, 243] width 77 height 24
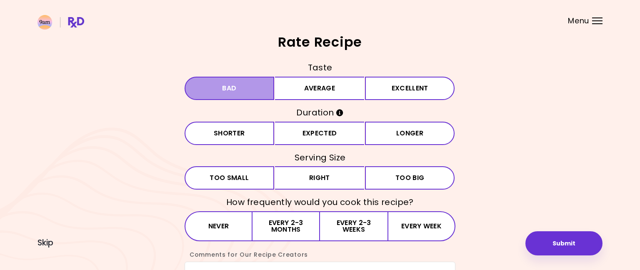
click at [238, 88] on button "Bad" at bounding box center [230, 88] width 90 height 23
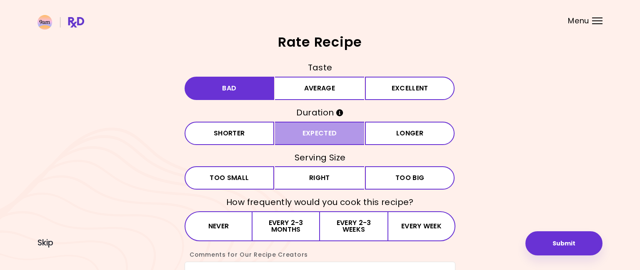
click at [332, 137] on button "Expected" at bounding box center [320, 133] width 90 height 23
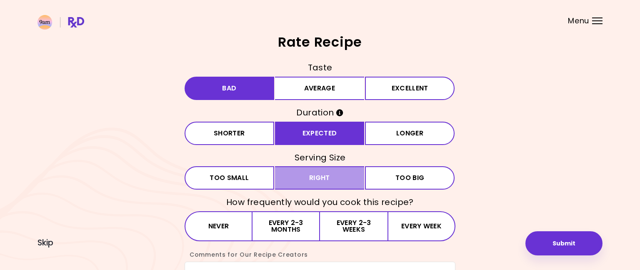
click at [306, 174] on button "Right" at bounding box center [320, 177] width 90 height 23
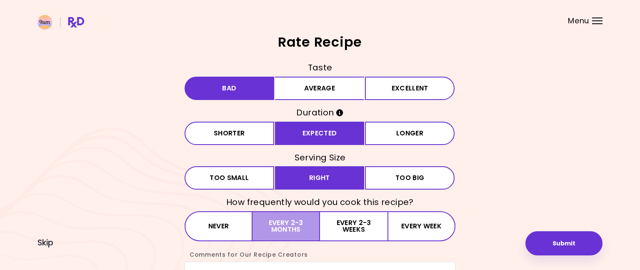
click at [285, 226] on button "Every 2-3 months" at bounding box center [287, 226] width 68 height 30
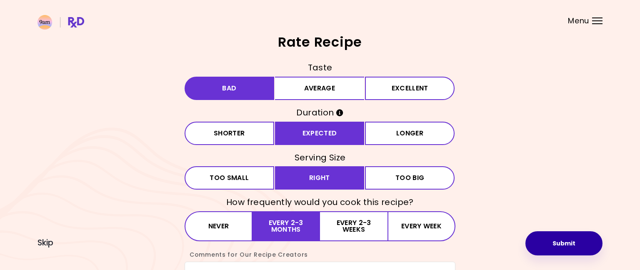
click at [556, 238] on button "Submit" at bounding box center [564, 243] width 77 height 24
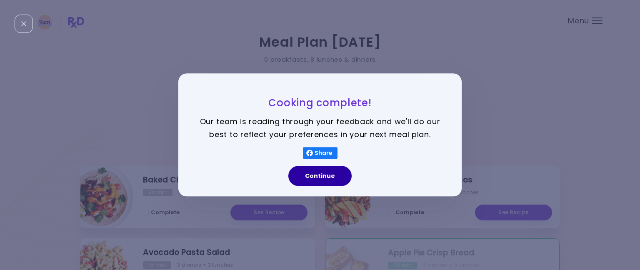
click at [315, 177] on button "Continue" at bounding box center [319, 176] width 63 height 20
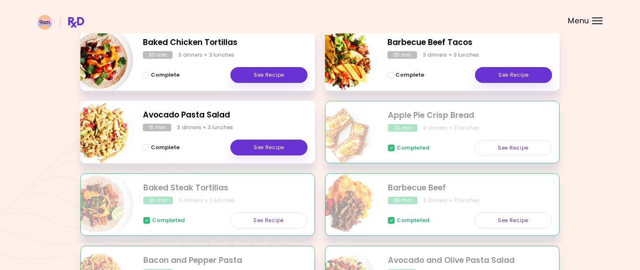
scroll to position [145, 0]
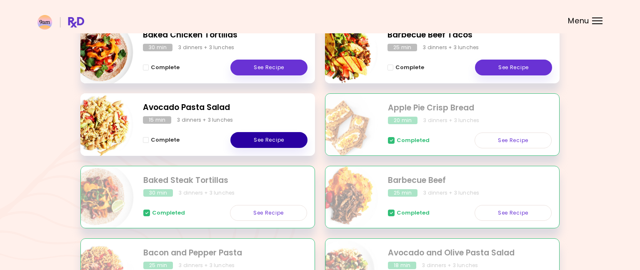
click at [264, 134] on link "See Recipe" at bounding box center [269, 140] width 77 height 16
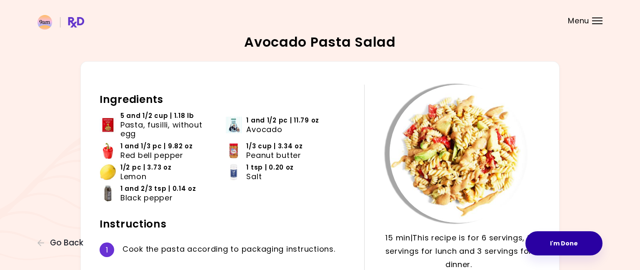
click at [554, 240] on button "I'm Done" at bounding box center [564, 243] width 77 height 24
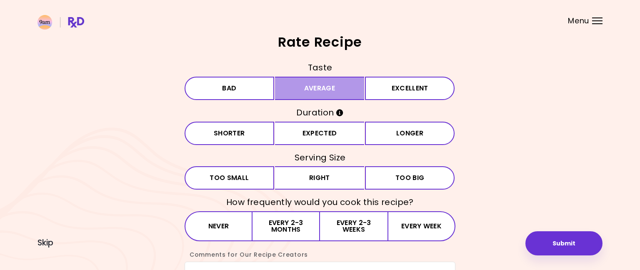
click at [334, 86] on button "Average" at bounding box center [320, 88] width 90 height 23
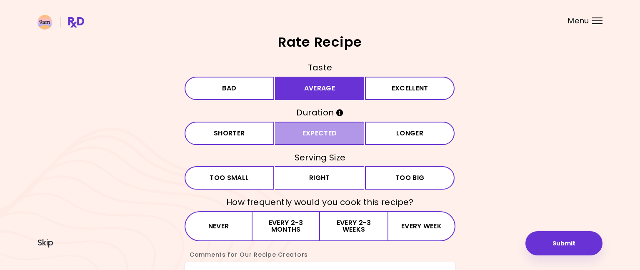
click at [325, 138] on button "Expected" at bounding box center [320, 133] width 90 height 23
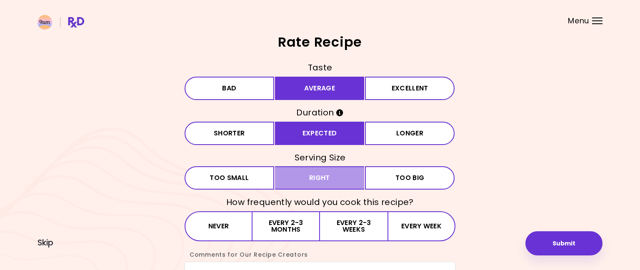
click at [330, 186] on button "Right" at bounding box center [320, 177] width 90 height 23
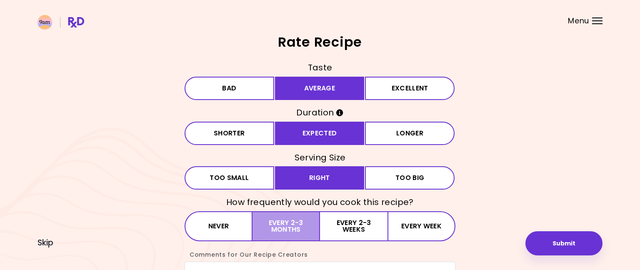
click at [298, 228] on button "Every 2-3 months" at bounding box center [287, 226] width 68 height 30
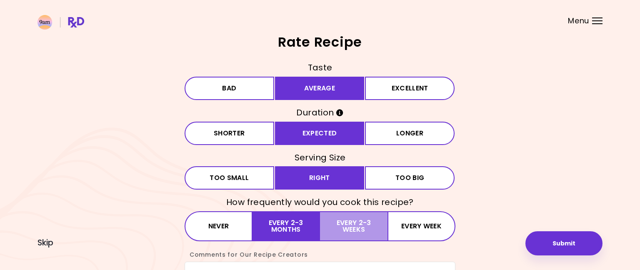
click at [334, 226] on button "Every 2-3 weeks" at bounding box center [354, 226] width 68 height 30
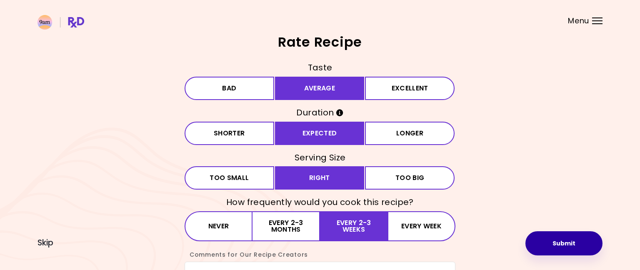
click at [545, 240] on button "Submit" at bounding box center [564, 243] width 77 height 24
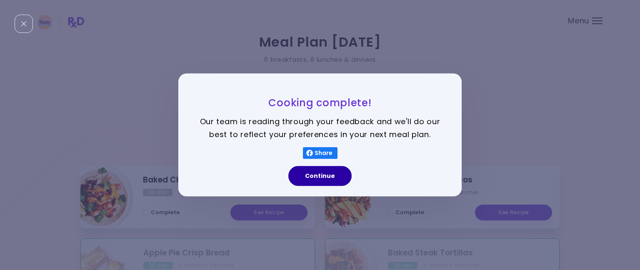
click at [330, 178] on button "Continue" at bounding box center [319, 176] width 63 height 20
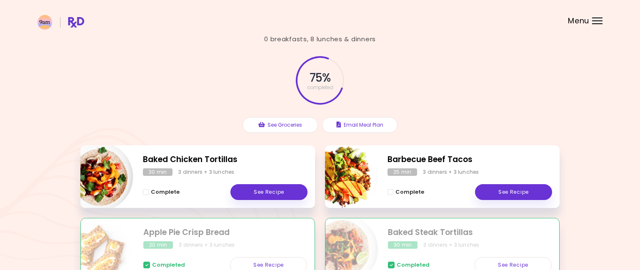
scroll to position [24, 0]
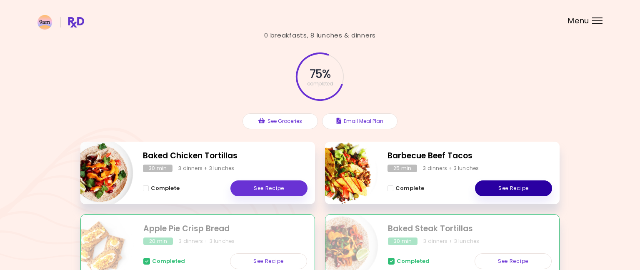
click at [498, 188] on link "See Recipe" at bounding box center [513, 188] width 77 height 16
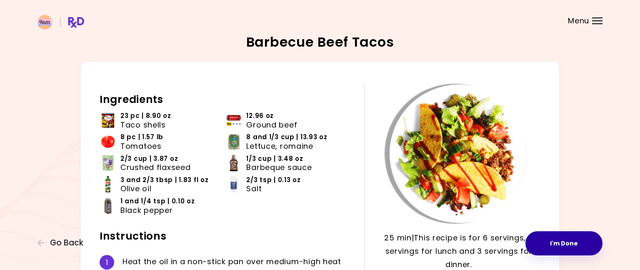
click at [544, 243] on button "I'm Done" at bounding box center [564, 243] width 77 height 24
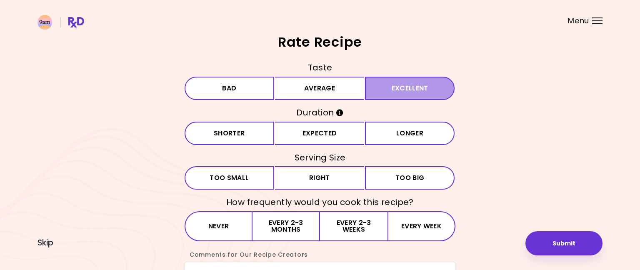
click at [412, 87] on button "Excellent" at bounding box center [410, 88] width 90 height 23
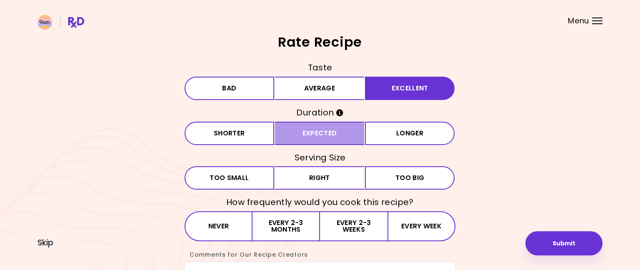
click at [320, 137] on button "Expected" at bounding box center [320, 133] width 90 height 23
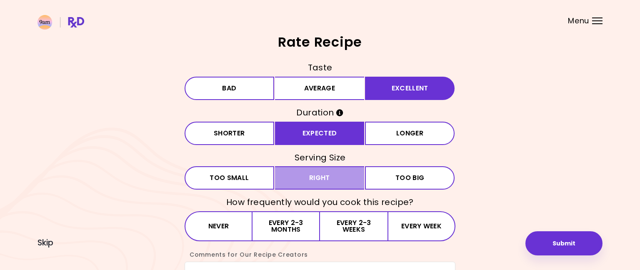
click at [317, 183] on button "Right" at bounding box center [320, 177] width 90 height 23
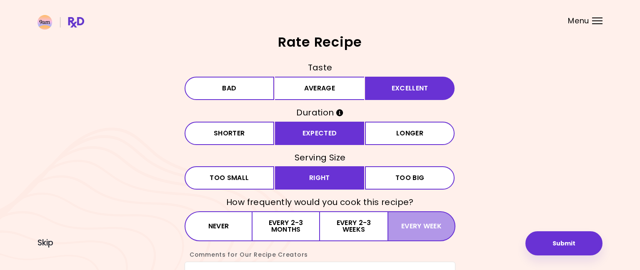
click at [410, 226] on button "Every week" at bounding box center [422, 226] width 68 height 30
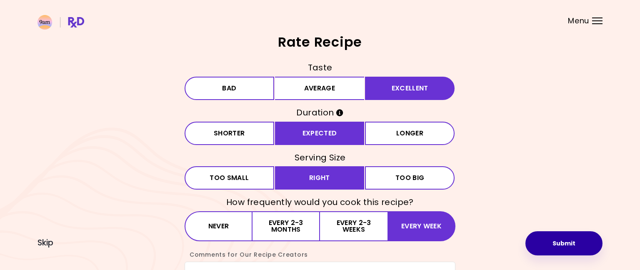
click at [547, 248] on button "Submit" at bounding box center [564, 243] width 77 height 24
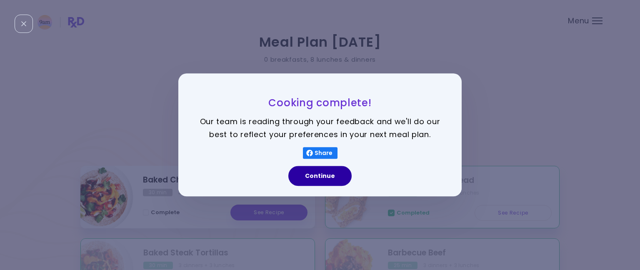
click at [313, 181] on div "Continue" at bounding box center [319, 179] width 283 height 35
click at [315, 175] on button "Continue" at bounding box center [319, 176] width 63 height 20
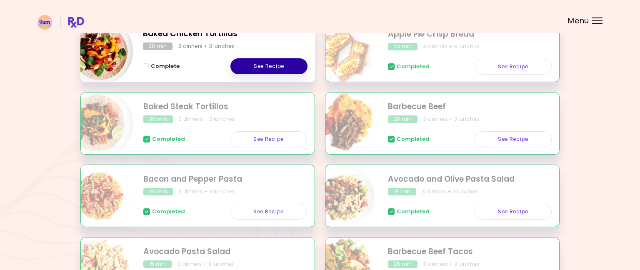
scroll to position [148, 0]
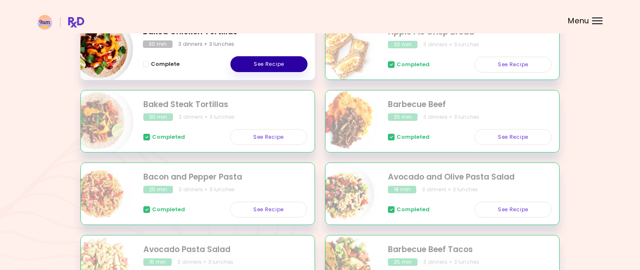
click at [270, 65] on link "See Recipe" at bounding box center [269, 64] width 77 height 16
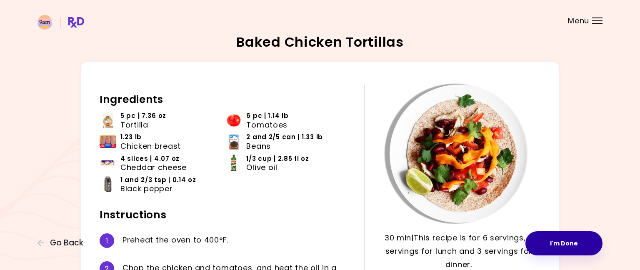
click at [544, 239] on button "I'm Done" at bounding box center [564, 243] width 77 height 24
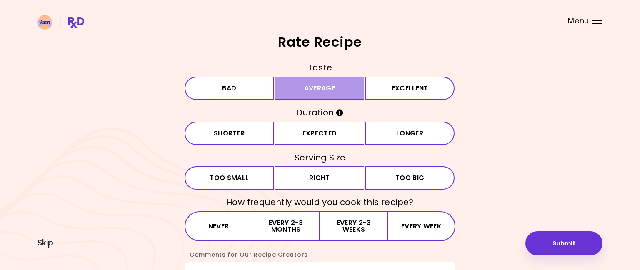
click at [338, 87] on button "Average" at bounding box center [320, 88] width 90 height 23
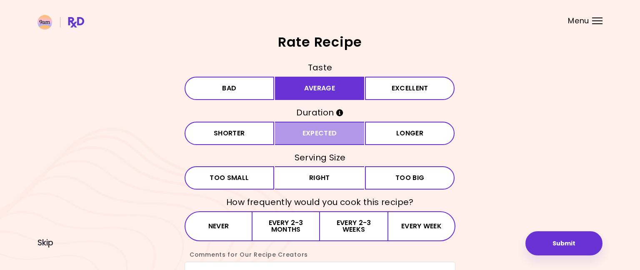
click at [319, 128] on button "Expected" at bounding box center [320, 133] width 90 height 23
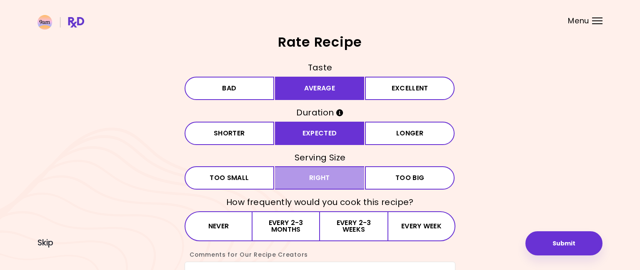
click at [324, 182] on button "Right" at bounding box center [320, 177] width 90 height 23
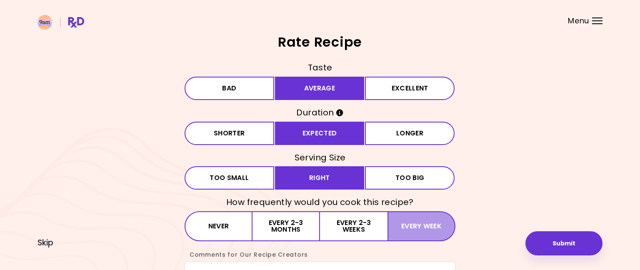
click at [410, 233] on button "Every week" at bounding box center [422, 226] width 68 height 30
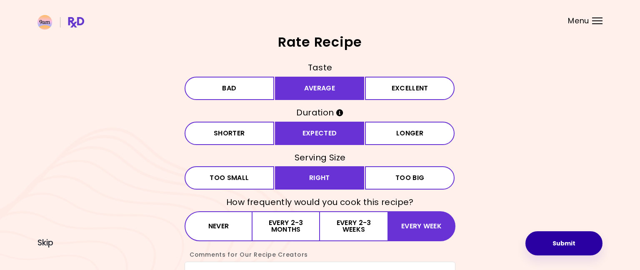
click at [547, 246] on button "Submit" at bounding box center [564, 243] width 77 height 24
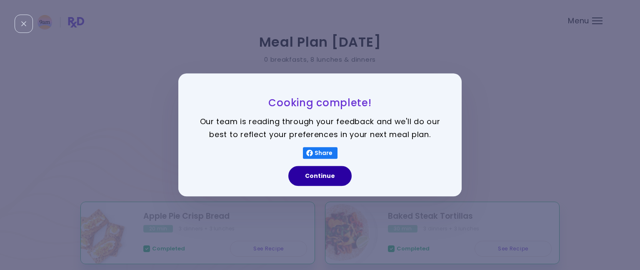
click at [334, 175] on button "Continue" at bounding box center [319, 176] width 63 height 20
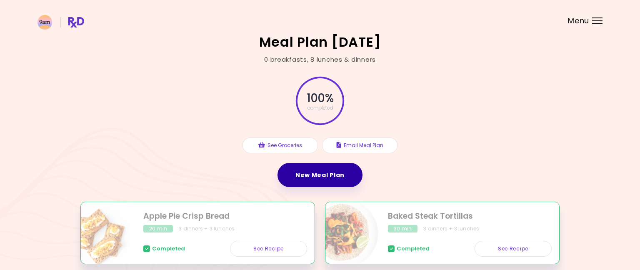
click at [323, 180] on link "New Meal Plan" at bounding box center [320, 175] width 85 height 24
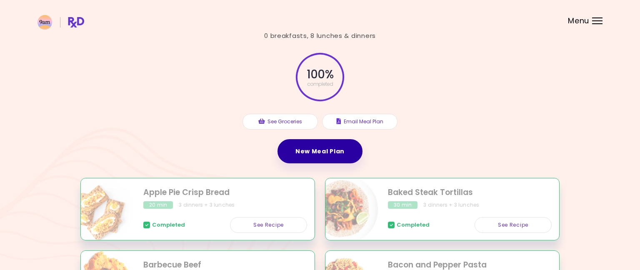
scroll to position [23, 0]
